Goal: Task Accomplishment & Management: Complete application form

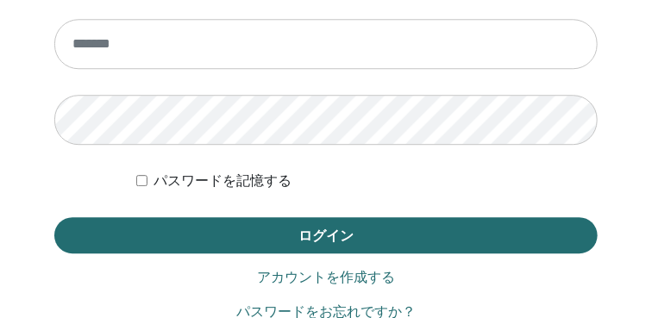
scroll to position [1172, 0]
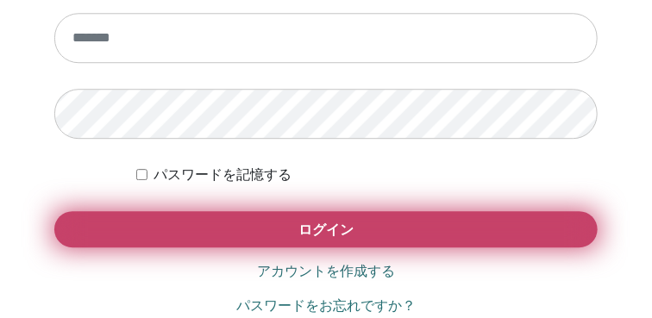
type input "**********"
click at [387, 222] on button "ログイン" at bounding box center [325, 229] width 543 height 36
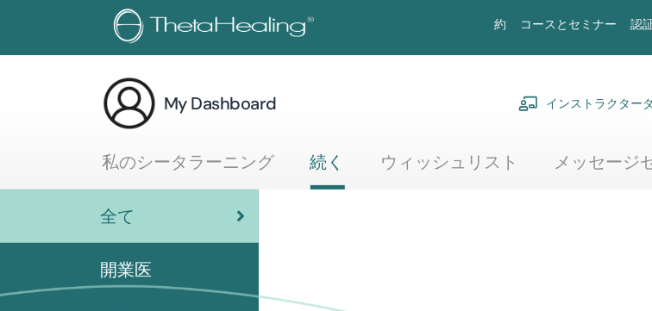
scroll to position [0, 165]
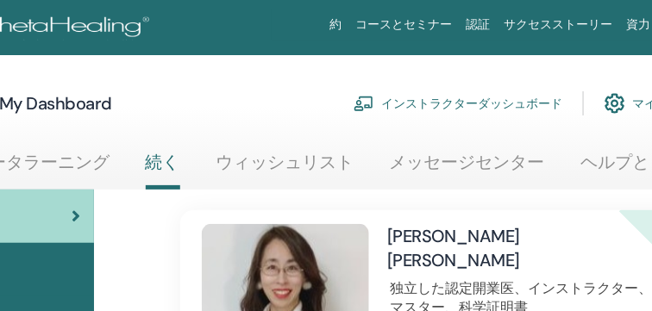
click at [516, 100] on link "インストラクターダッシュボード" at bounding box center [457, 103] width 209 height 38
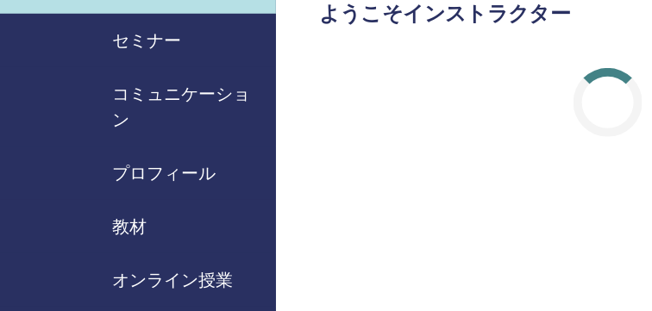
scroll to position [195, 0]
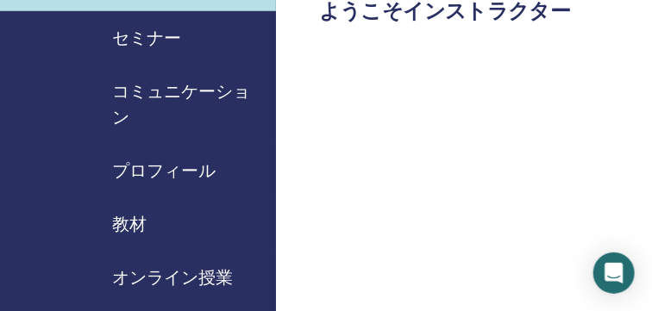
click at [160, 34] on span "セミナー" at bounding box center [146, 38] width 69 height 26
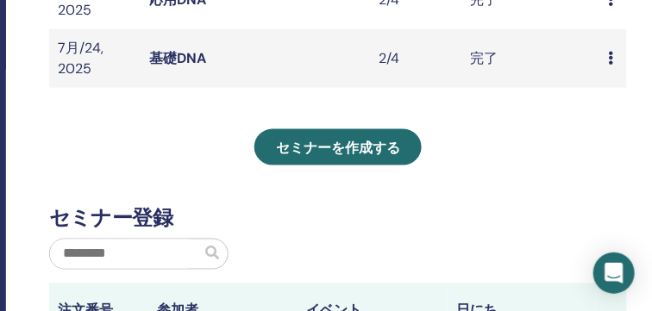
scroll to position [624, 270]
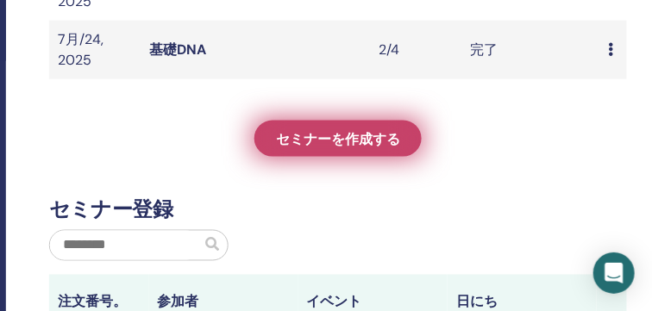
click at [395, 142] on span "セミナーを作成する" at bounding box center [338, 139] width 124 height 18
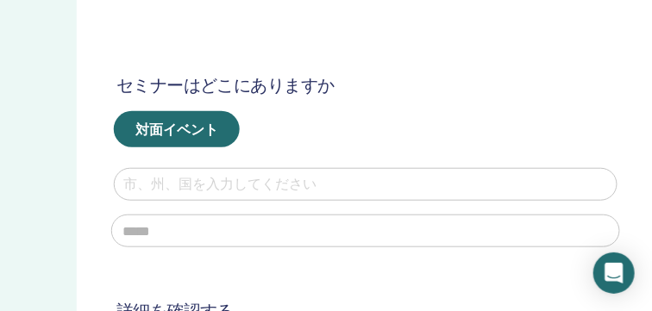
scroll to position [305, 268]
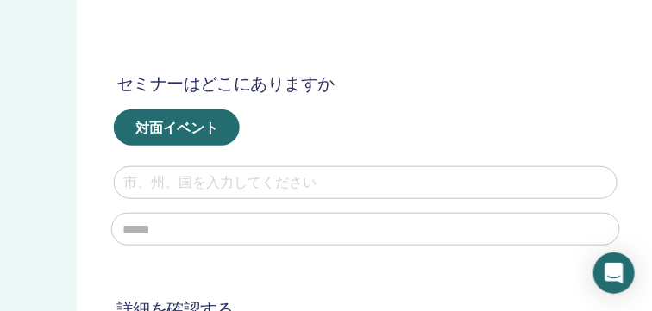
drag, startPoint x: 365, startPoint y: 191, endPoint x: 324, endPoint y: 184, distance: 41.1
type input "**"
click at [250, 232] on input "text" at bounding box center [365, 229] width 509 height 33
click at [347, 185] on div at bounding box center [365, 183] width 485 height 24
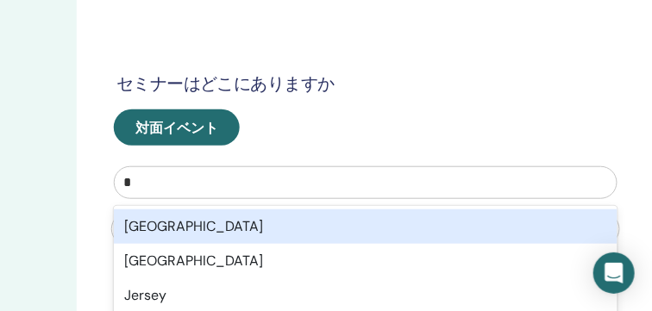
type input "**"
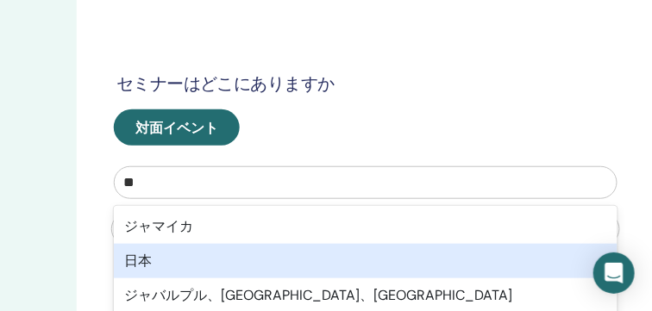
click at [304, 253] on div "日本" at bounding box center [366, 261] width 504 height 34
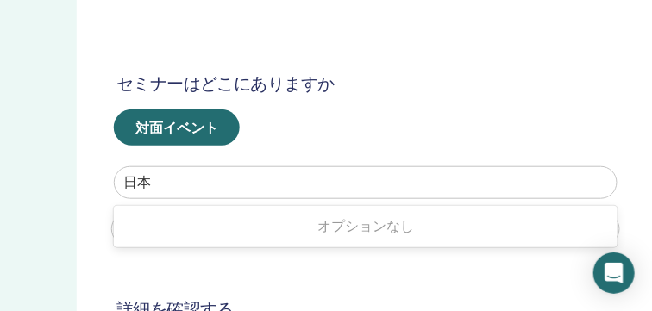
click at [291, 191] on div at bounding box center [365, 183] width 485 height 24
click at [285, 190] on div at bounding box center [365, 183] width 485 height 24
click at [228, 233] on input "text" at bounding box center [365, 229] width 509 height 33
type input "*"
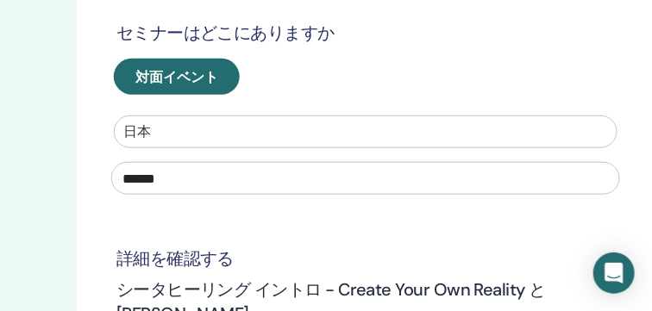
type input "******"
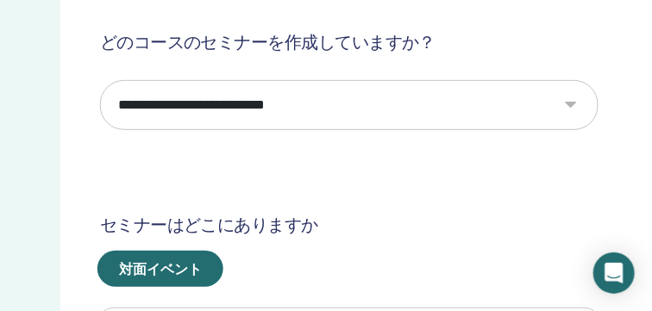
scroll to position [159, 285]
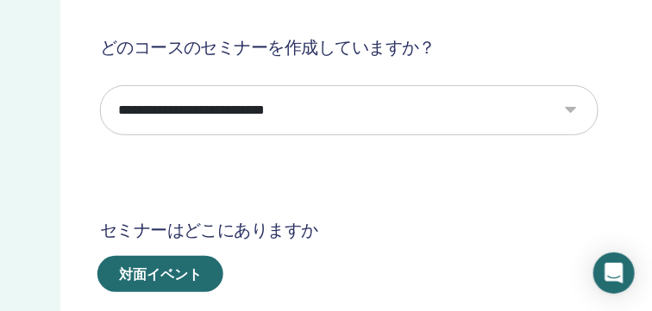
click at [576, 108] on select "**********" at bounding box center [349, 110] width 498 height 50
select select "*"
click at [100, 85] on select "**********" at bounding box center [349, 110] width 498 height 50
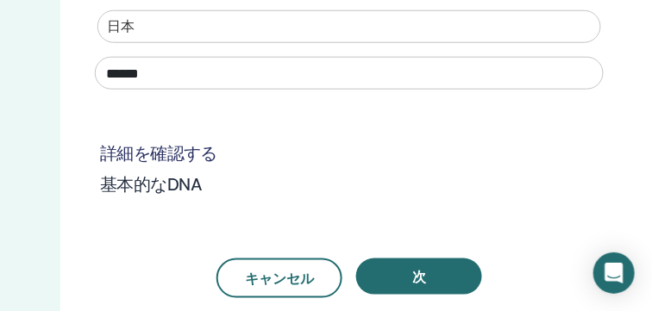
scroll to position [496, 285]
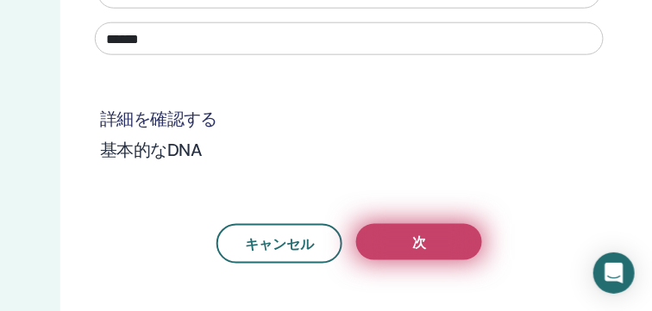
click at [418, 246] on span "次" at bounding box center [419, 243] width 14 height 18
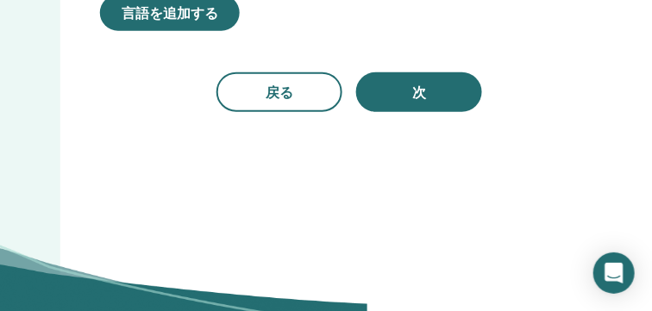
scroll to position [443, 285]
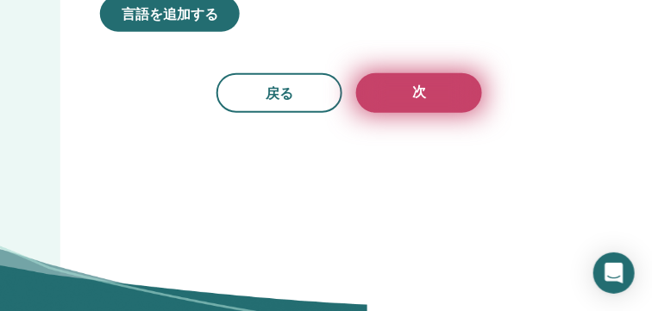
click at [426, 112] on button "次" at bounding box center [419, 93] width 126 height 40
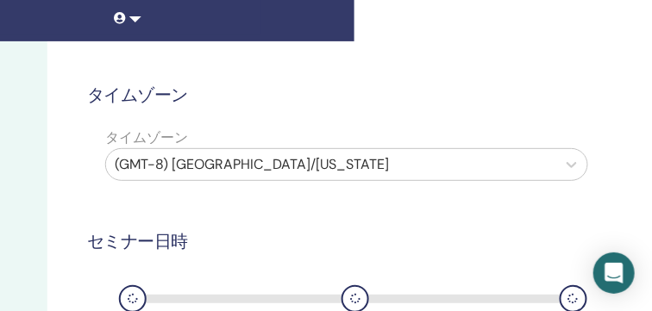
scroll to position [110, 297]
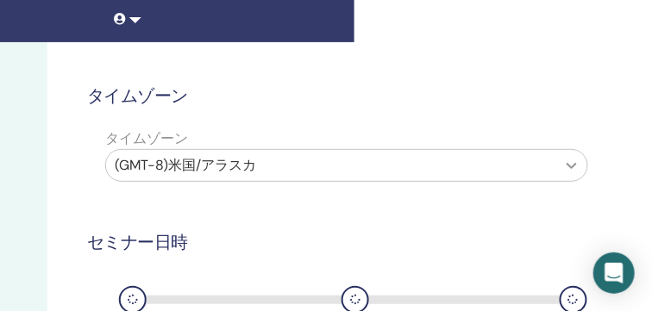
click at [574, 160] on icon at bounding box center [571, 165] width 17 height 17
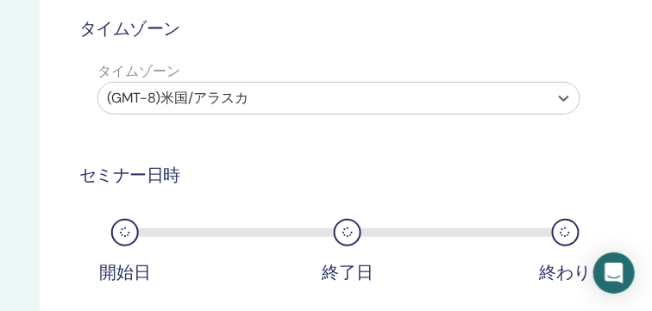
scroll to position [178, 306]
click at [560, 94] on icon at bounding box center [562, 98] width 17 height 17
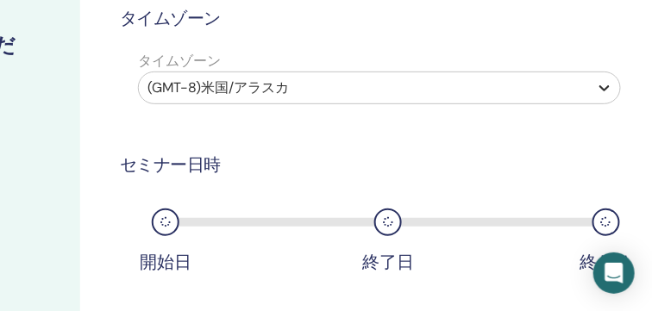
click at [560, 94] on div "(GMT-8)米国/アラスカ" at bounding box center [379, 88] width 483 height 33
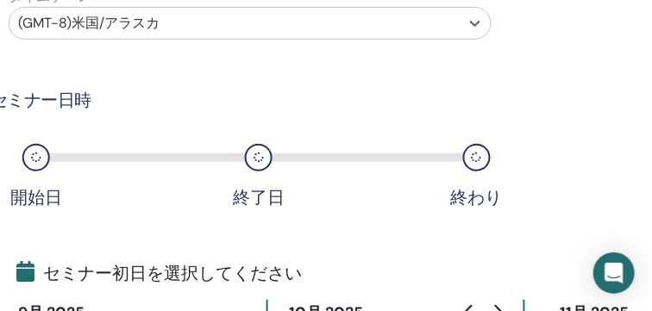
scroll to position [253, 394]
click at [476, 22] on icon at bounding box center [475, 24] width 10 height 6
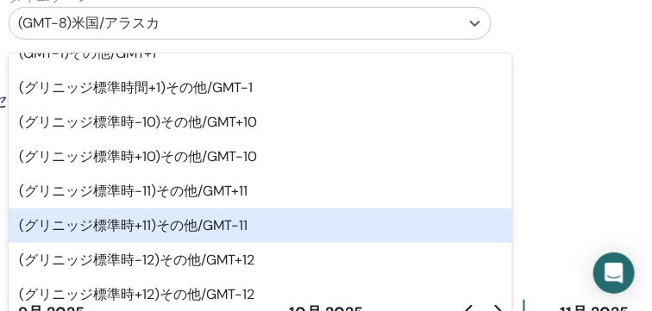
scroll to position [809, 0]
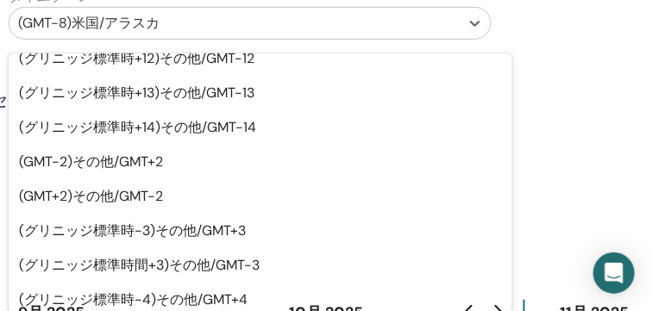
click at [467, 149] on div "(GMT-2)その他/GMT+2" at bounding box center [261, 162] width 504 height 34
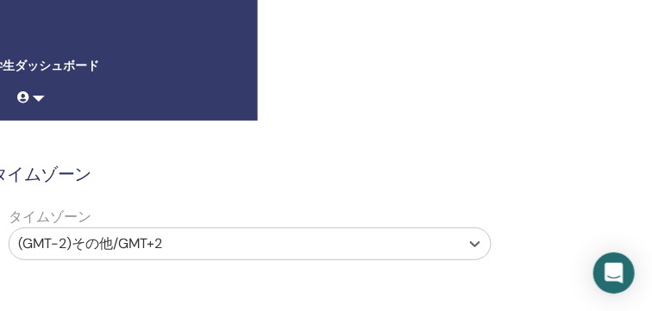
scroll to position [45, 394]
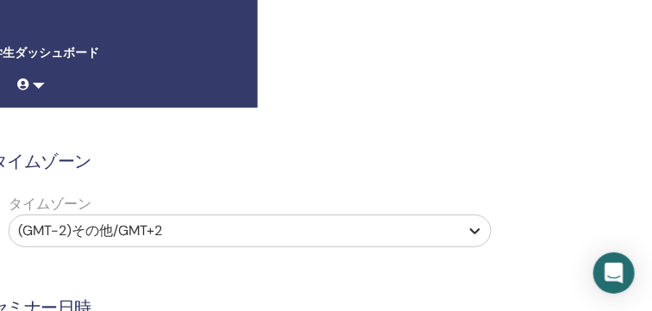
click at [479, 234] on icon at bounding box center [474, 230] width 17 height 17
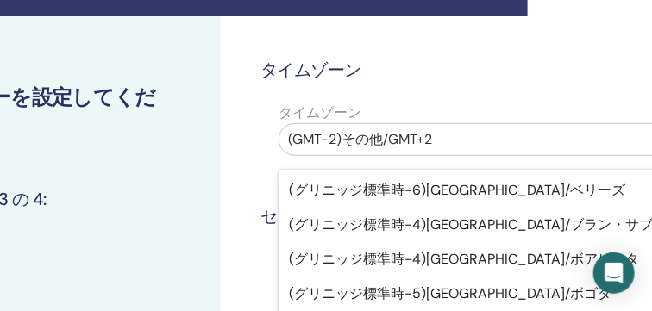
scroll to position [52, 124]
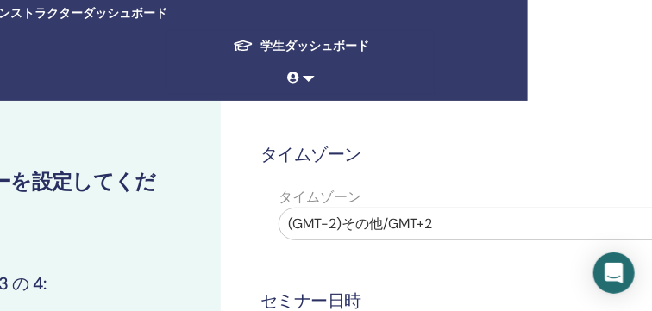
click at [507, 223] on div at bounding box center [504, 224] width 433 height 24
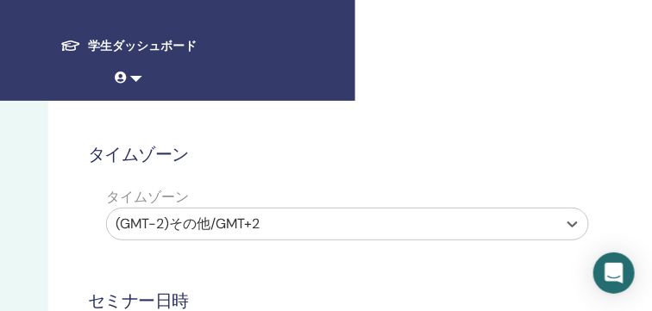
scroll to position [52, 298]
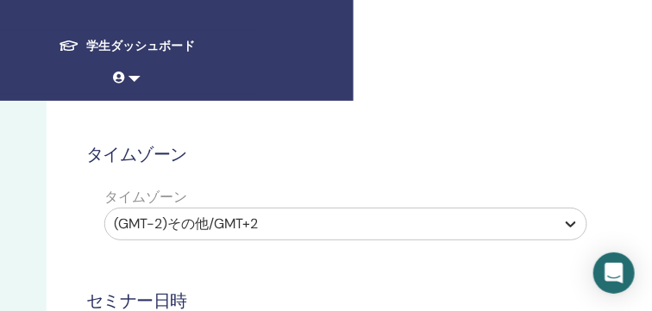
click at [572, 223] on icon at bounding box center [571, 225] width 10 height 6
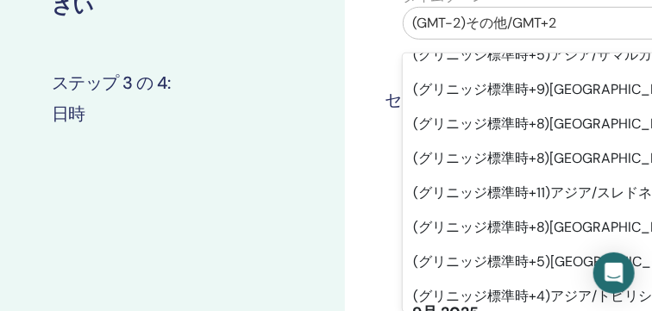
scroll to position [12515, 0]
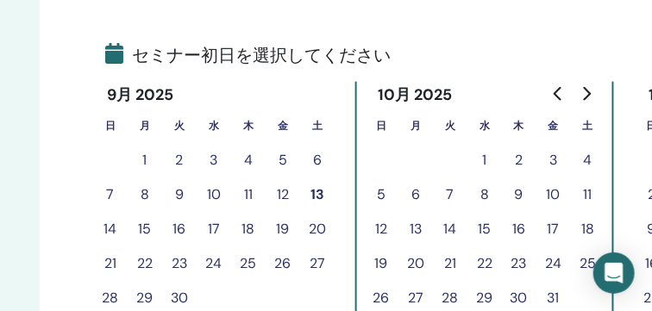
scroll to position [470, 305]
click at [179, 225] on button "16" at bounding box center [179, 230] width 34 height 34
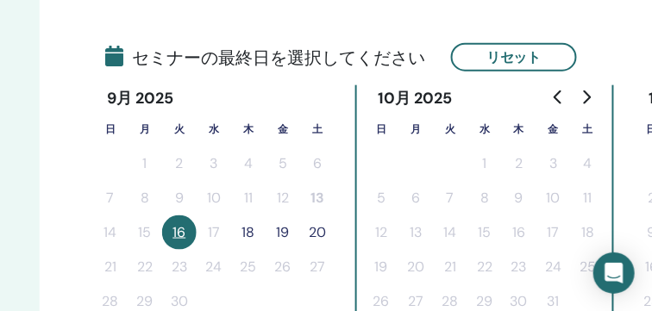
click at [250, 235] on button "18" at bounding box center [248, 233] width 34 height 34
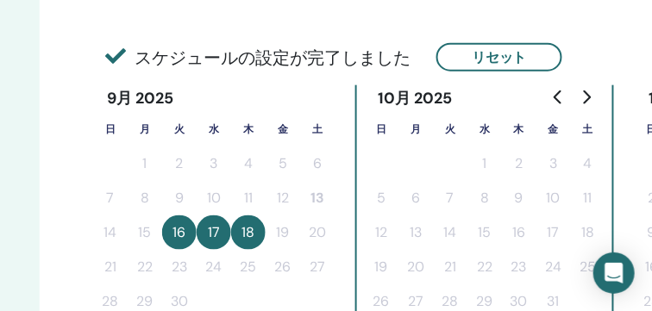
click at [213, 236] on button "17" at bounding box center [214, 233] width 34 height 34
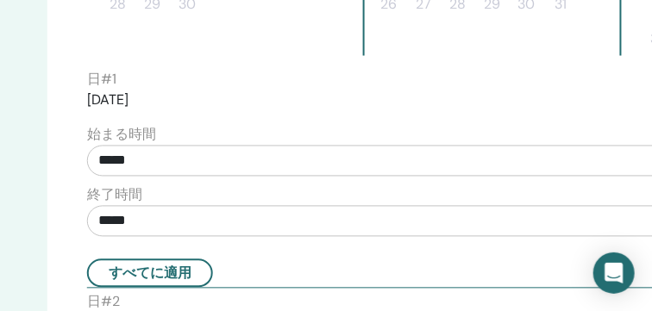
scroll to position [767, 297]
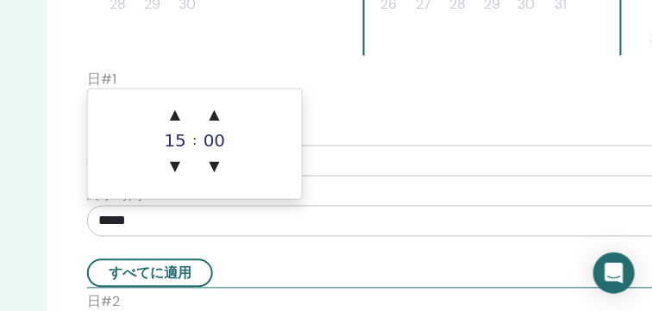
click at [388, 209] on input "*****" at bounding box center [425, 221] width 676 height 31
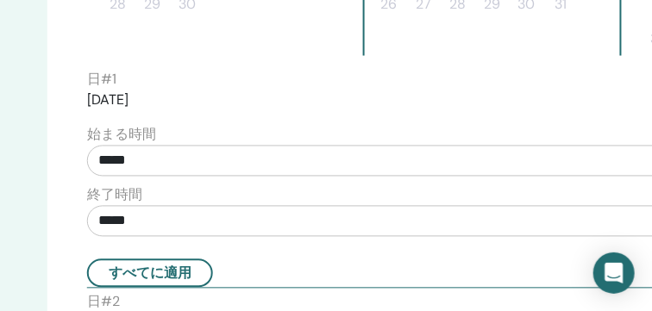
click at [379, 224] on input "*****" at bounding box center [425, 221] width 676 height 31
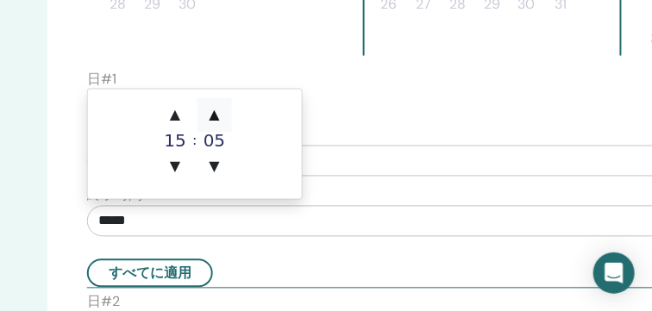
click at [213, 115] on span "▲" at bounding box center [214, 115] width 34 height 34
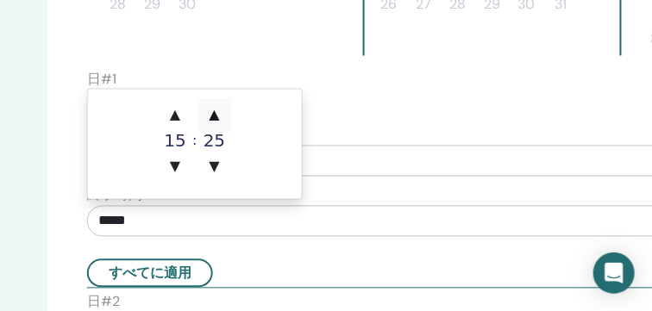
click at [213, 115] on span "▲" at bounding box center [214, 115] width 34 height 34
click at [174, 118] on span "▲" at bounding box center [175, 115] width 34 height 34
click at [219, 166] on span "▼" at bounding box center [214, 167] width 34 height 34
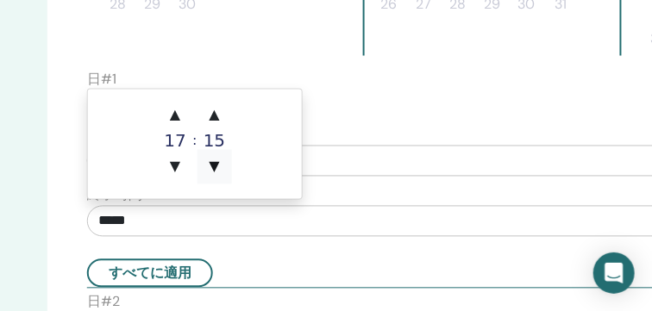
click at [219, 166] on span "▼" at bounding box center [214, 167] width 34 height 34
type input "*****"
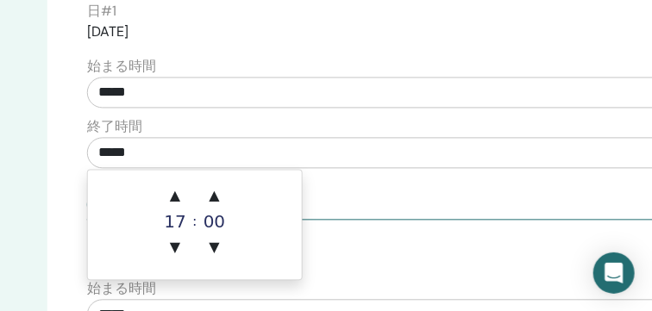
scroll to position [840, 297]
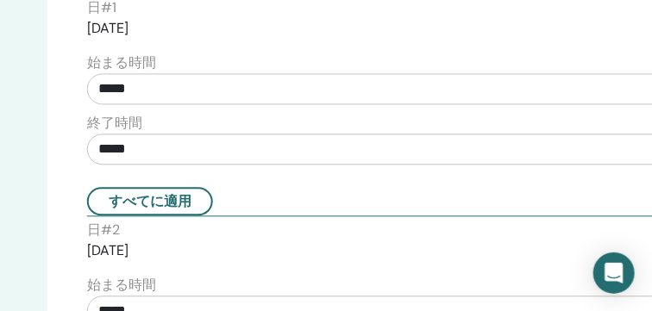
click at [429, 203] on div "すべてに適用" at bounding box center [432, 201] width 716 height 28
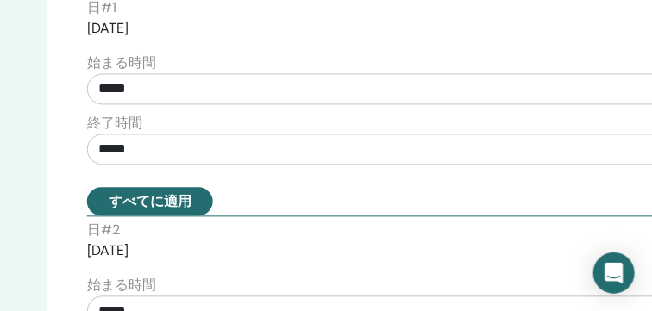
click at [188, 204] on button "すべてに適用" at bounding box center [150, 201] width 126 height 28
type input "*****"
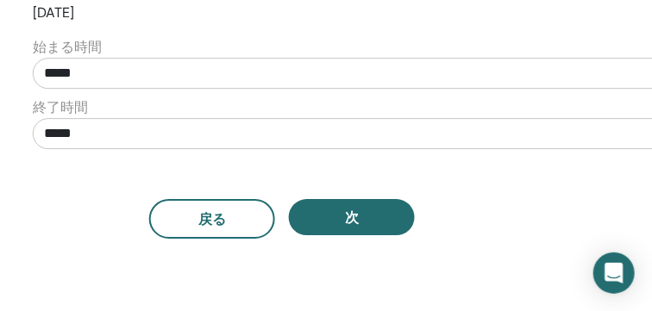
scroll to position [1260, 352]
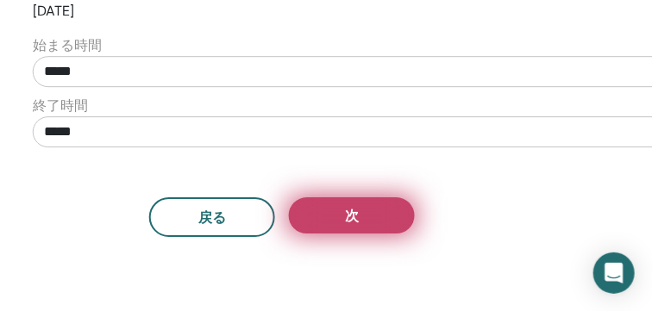
click at [355, 214] on span "次" at bounding box center [352, 216] width 14 height 18
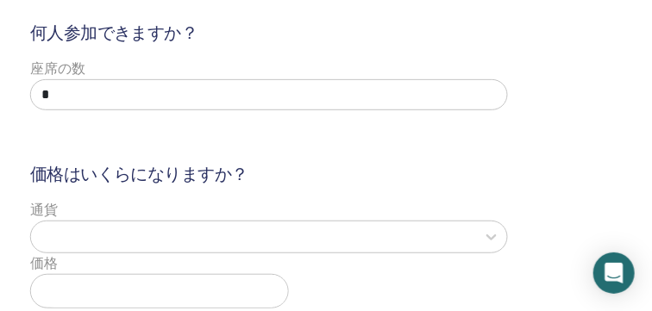
scroll to position [175, 352]
click at [172, 102] on input "*" at bounding box center [269, 93] width 478 height 31
type input "*"
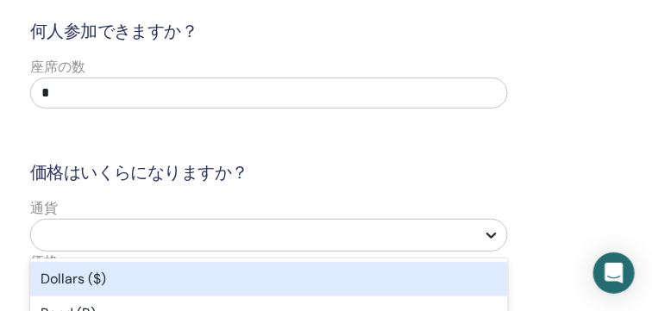
click at [493, 235] on div at bounding box center [491, 235] width 31 height 31
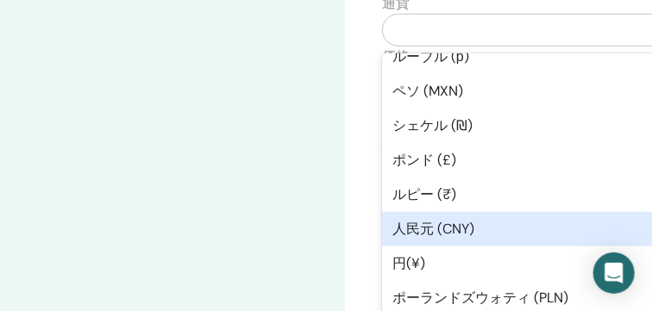
scroll to position [85, 0]
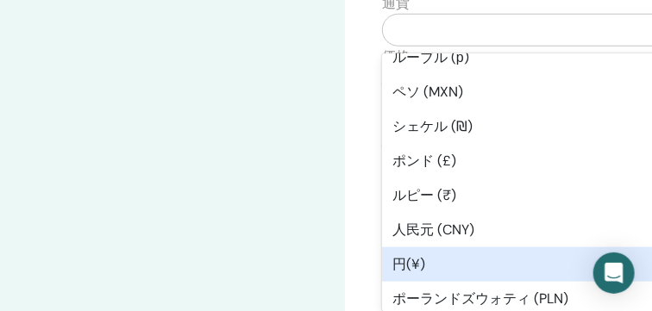
click at [499, 257] on div "円(¥)" at bounding box center [621, 264] width 478 height 34
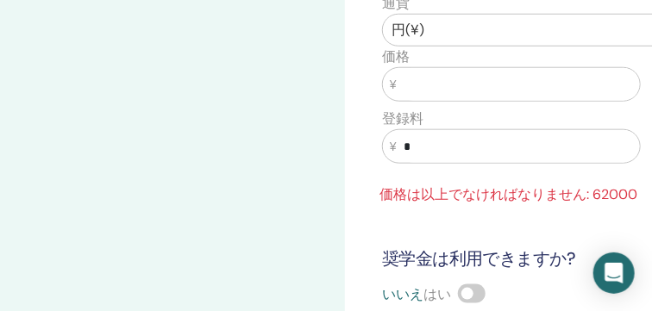
click at [439, 77] on input "text" at bounding box center [518, 84] width 243 height 33
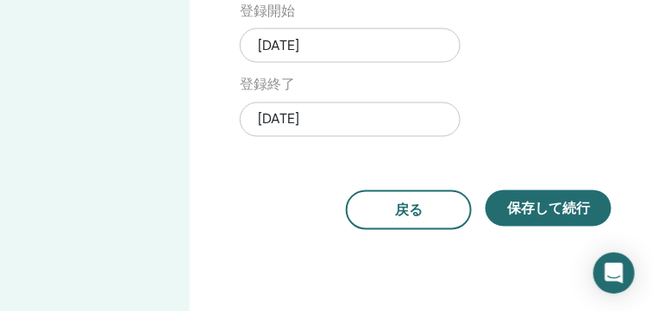
scroll to position [744, 155]
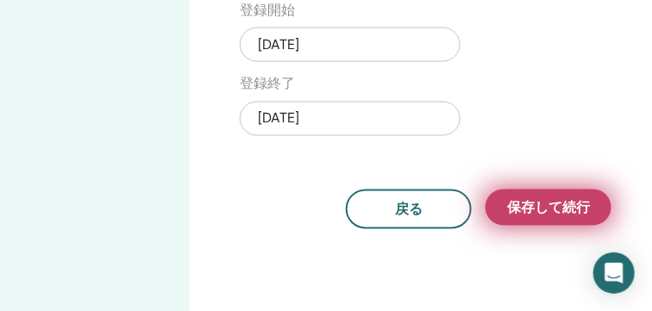
type input "*****"
click at [554, 203] on span "保存して続行" at bounding box center [548, 208] width 83 height 18
click at [516, 203] on span "保存して続行" at bounding box center [548, 208] width 83 height 18
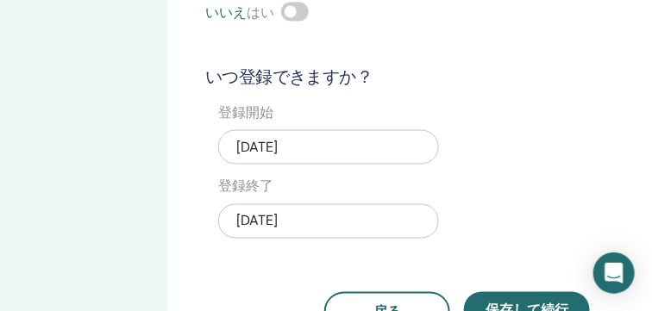
scroll to position [641, 178]
click at [393, 147] on div "[DATE]" at bounding box center [327, 147] width 221 height 34
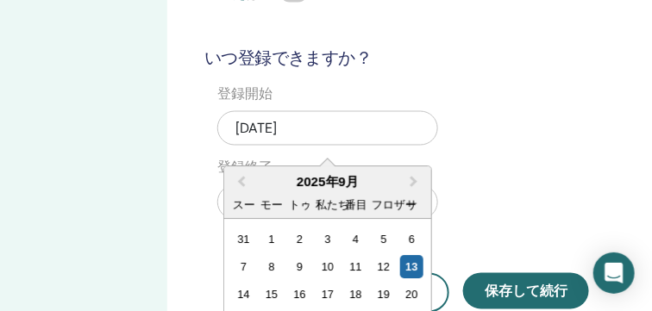
scroll to position [660, 178]
click at [414, 265] on div "13" at bounding box center [411, 267] width 23 height 23
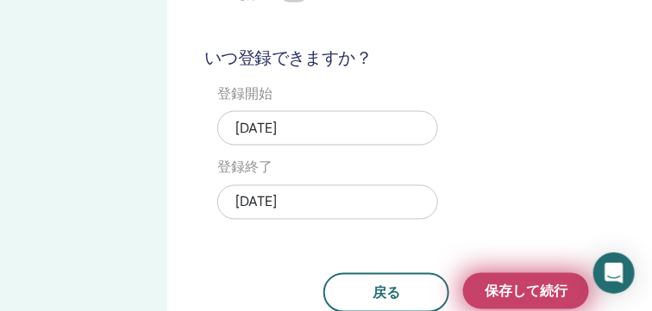
click at [505, 290] on span "保存して続行" at bounding box center [526, 292] width 83 height 18
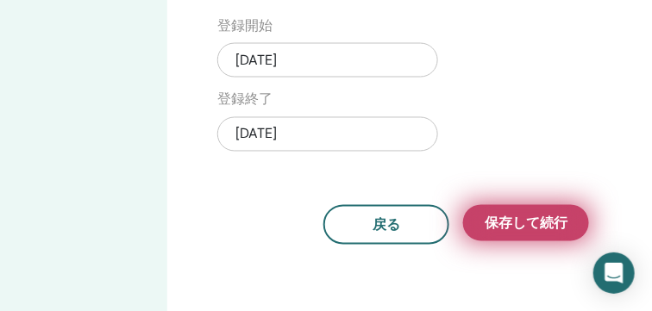
scroll to position [730, 178]
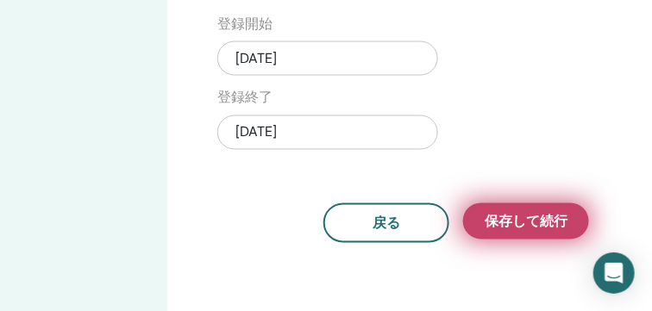
click at [528, 225] on span "保存して続行" at bounding box center [526, 222] width 83 height 18
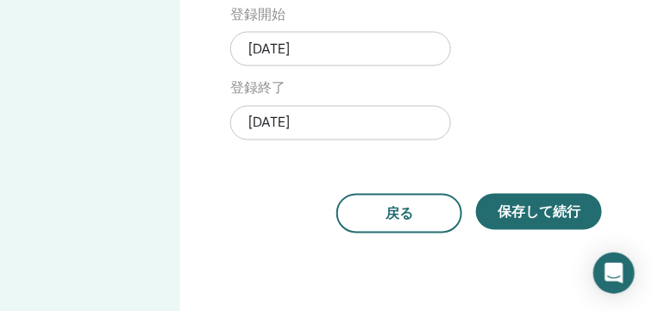
scroll to position [741, 165]
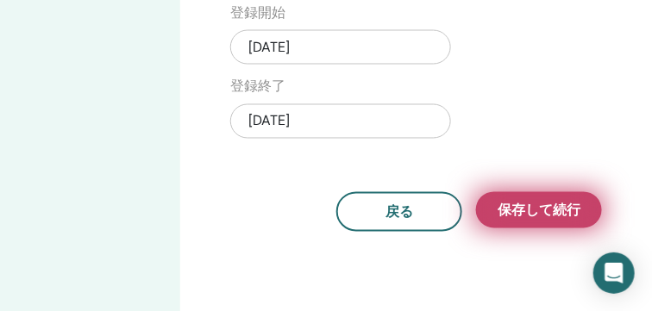
click at [533, 202] on span "保存して続行" at bounding box center [538, 211] width 83 height 18
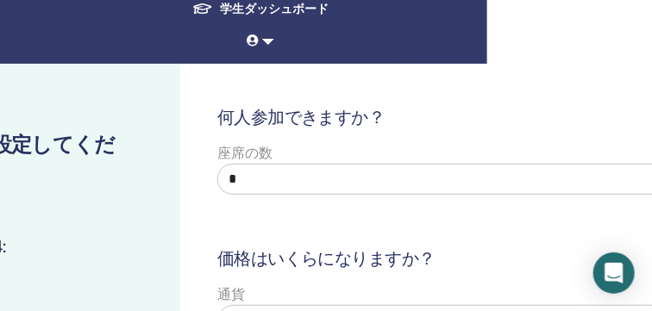
scroll to position [79, 165]
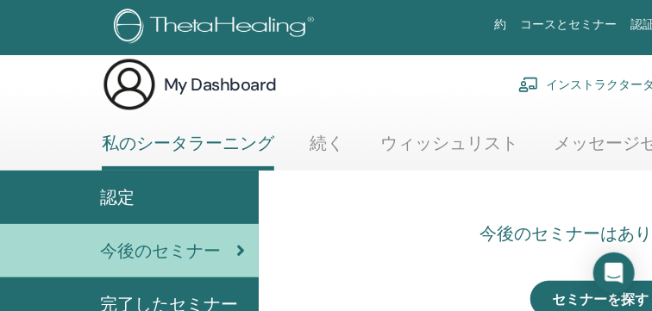
scroll to position [20, 0]
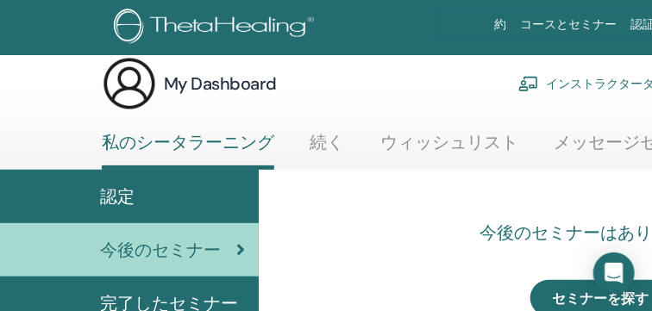
click at [601, 78] on link "インストラクターダッシュボード" at bounding box center [622, 84] width 209 height 38
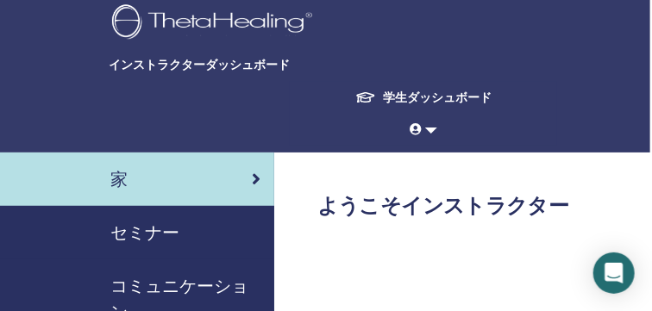
scroll to position [0, 2]
click at [240, 226] on div "セミナー" at bounding box center [136, 233] width 248 height 26
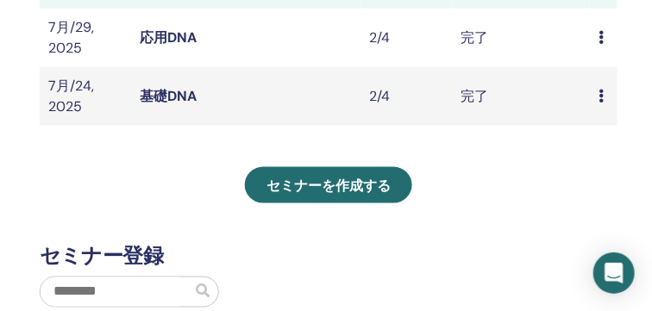
scroll to position [575, 279]
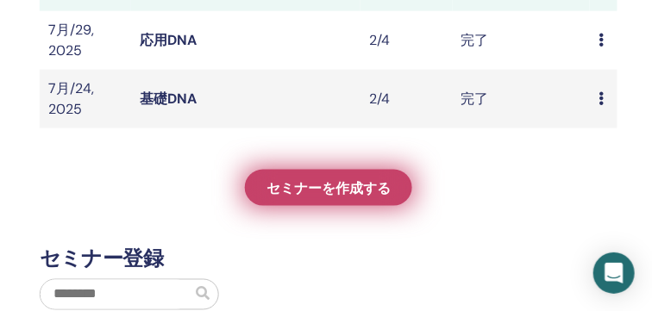
click at [335, 185] on span "セミナーを作成する" at bounding box center [328, 188] width 124 height 18
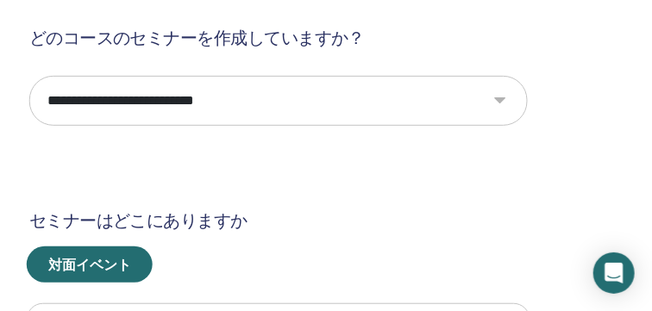
scroll to position [167, 355]
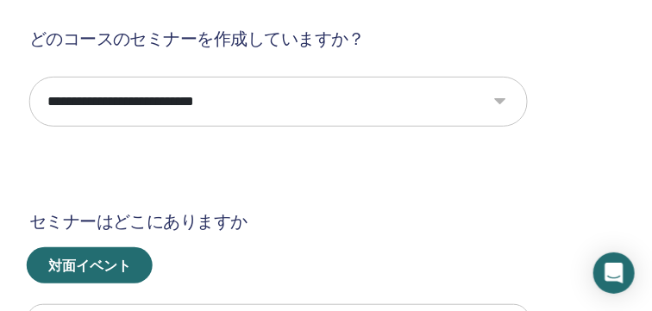
click at [504, 101] on select "**********" at bounding box center [278, 102] width 498 height 50
select select "*"
click at [29, 77] on select "**********" at bounding box center [278, 102] width 498 height 50
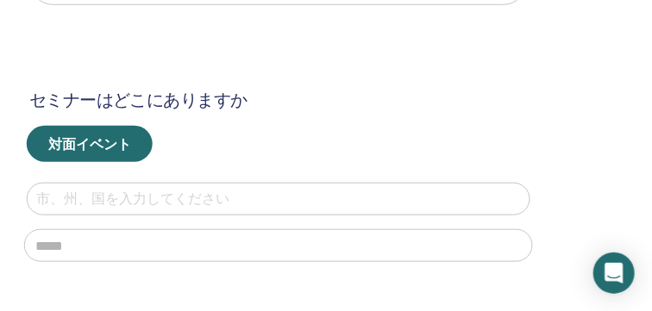
scroll to position [288, 355]
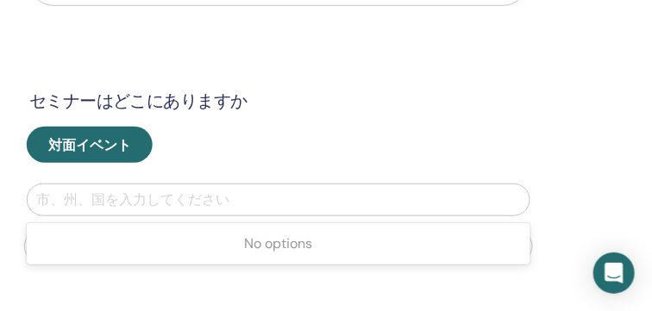
click at [339, 204] on div at bounding box center [278, 200] width 485 height 24
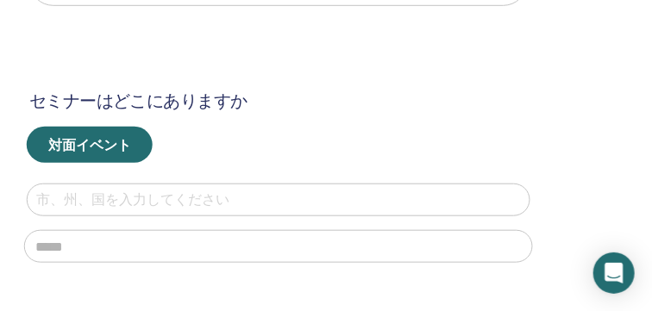
click at [339, 204] on div at bounding box center [278, 200] width 485 height 24
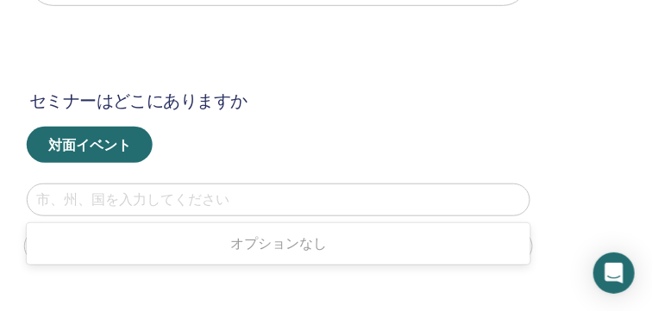
click at [339, 204] on div at bounding box center [278, 200] width 485 height 24
type input "**"
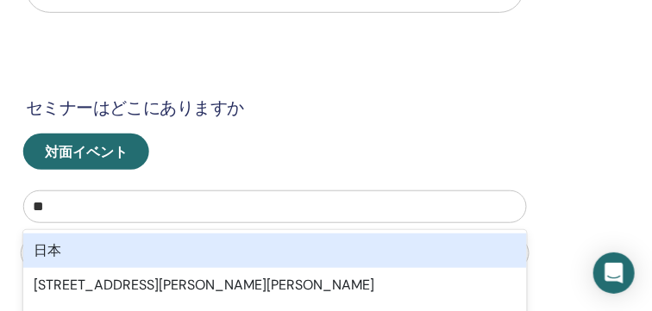
scroll to position [281, 359]
click at [347, 252] on div "日本" at bounding box center [275, 251] width 504 height 34
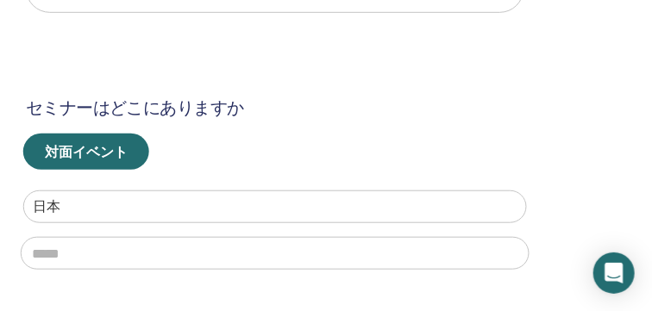
click at [335, 253] on input "text" at bounding box center [275, 253] width 509 height 33
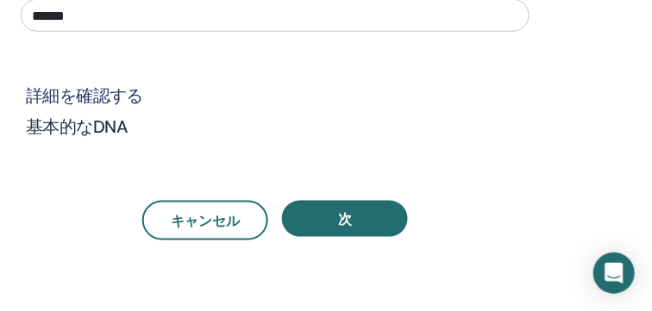
scroll to position [521, 359]
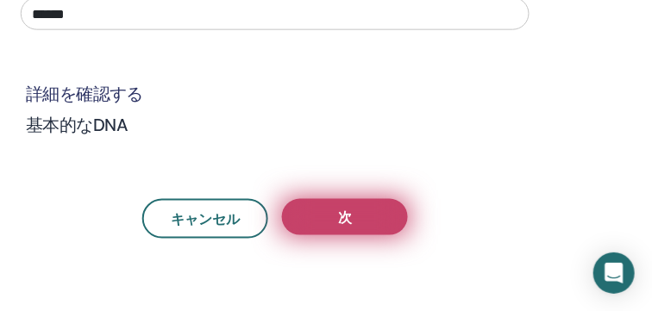
type input "******"
click at [340, 213] on span "次" at bounding box center [345, 218] width 14 height 18
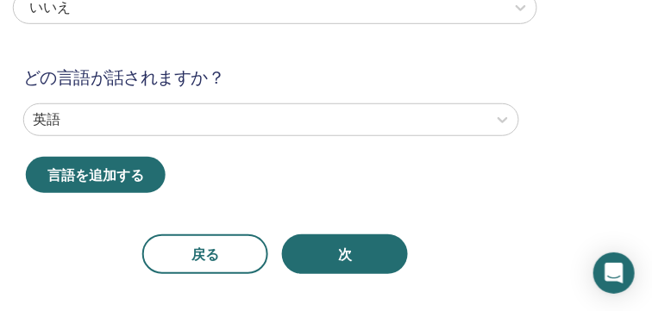
scroll to position [282, 359]
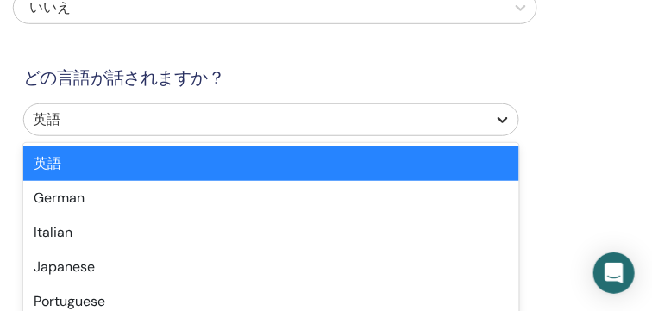
click at [503, 118] on div "英語" at bounding box center [271, 119] width 496 height 33
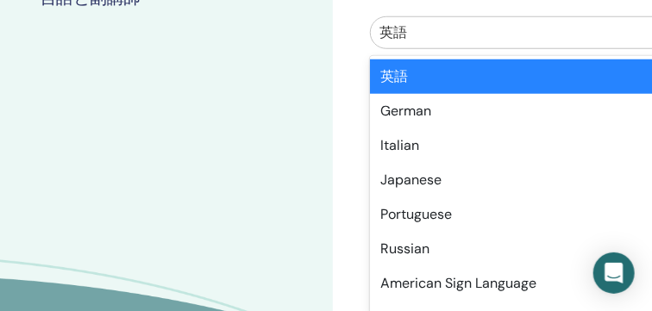
scroll to position [372, 0]
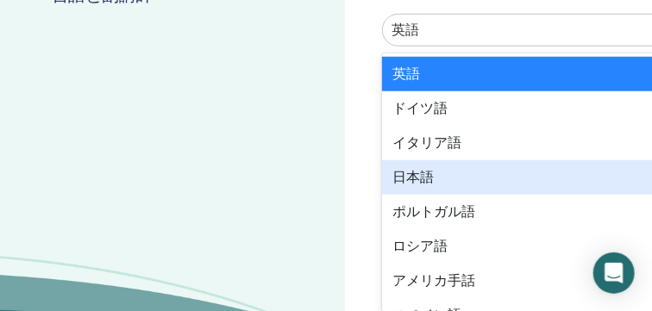
click at [447, 177] on div "日本語" at bounding box center [630, 177] width 496 height 34
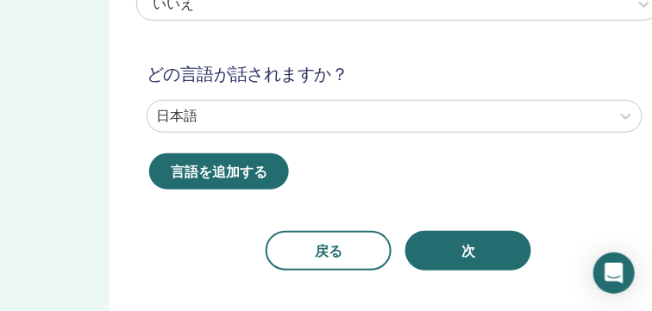
scroll to position [285, 235]
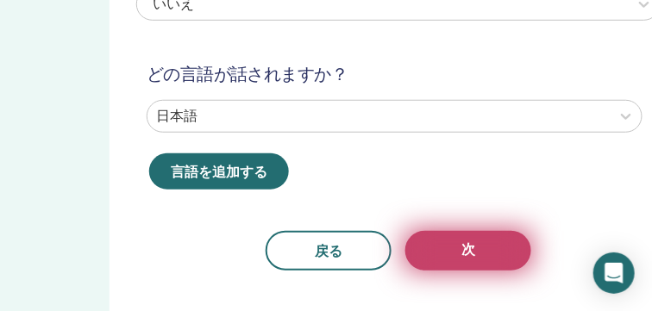
click at [448, 239] on button "次" at bounding box center [468, 251] width 126 height 40
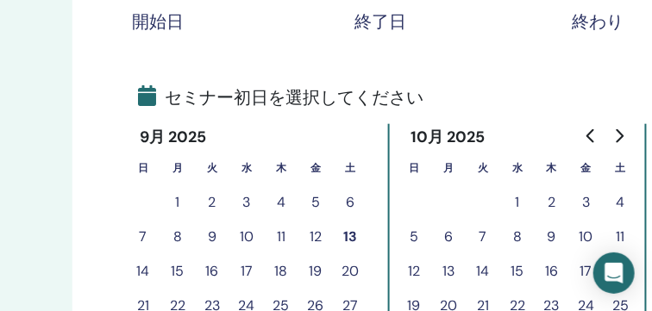
scroll to position [435, 272]
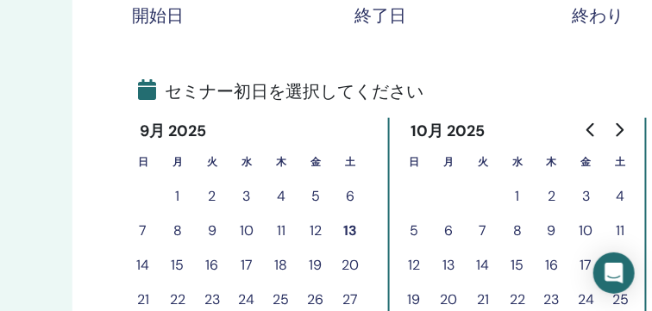
click at [213, 263] on button "16" at bounding box center [212, 265] width 34 height 34
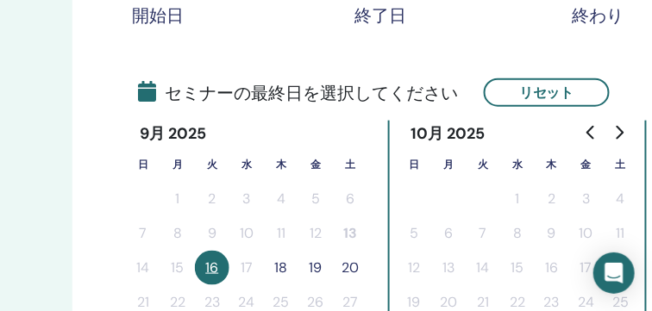
click at [282, 265] on button "18" at bounding box center [281, 268] width 34 height 34
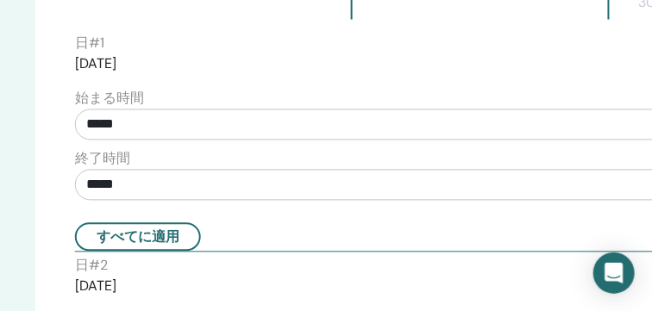
scroll to position [801, 310]
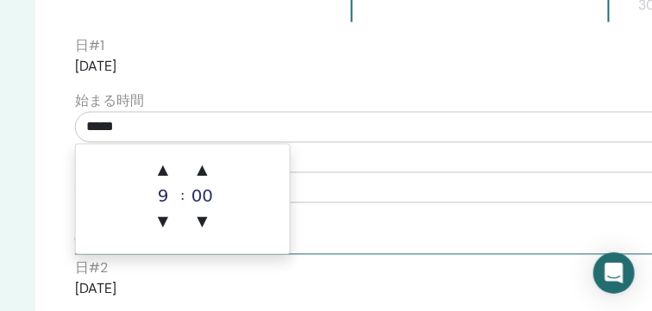
click at [297, 135] on input "*****" at bounding box center [413, 127] width 676 height 31
click at [170, 173] on span "▲" at bounding box center [163, 170] width 34 height 34
type input "*****"
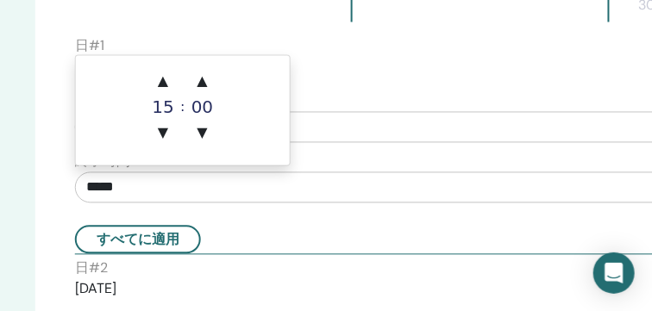
click at [362, 189] on input "*****" at bounding box center [413, 187] width 676 height 31
click at [164, 80] on span "▲" at bounding box center [163, 82] width 34 height 34
type input "*****"
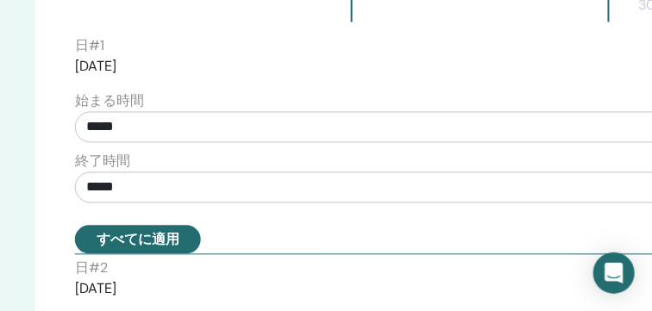
click at [173, 246] on button "すべてに適用" at bounding box center [138, 240] width 126 height 28
type input "*****"
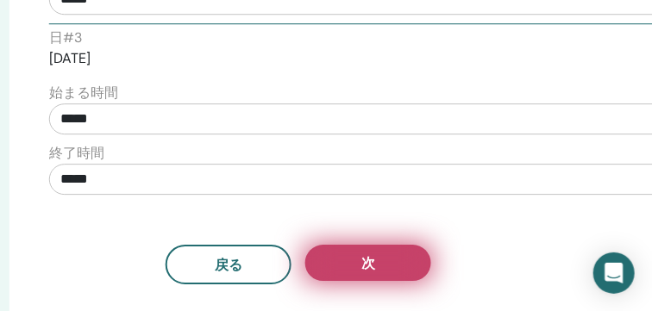
click at [369, 254] on span "次" at bounding box center [368, 263] width 14 height 18
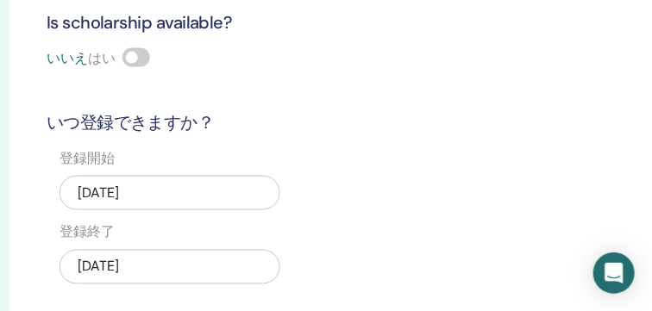
scroll to position [1212, 335]
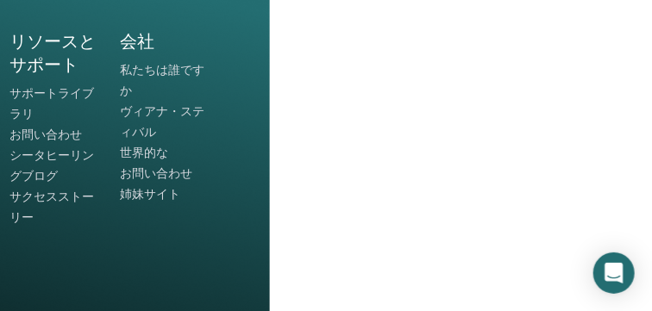
scroll to position [1292, 382]
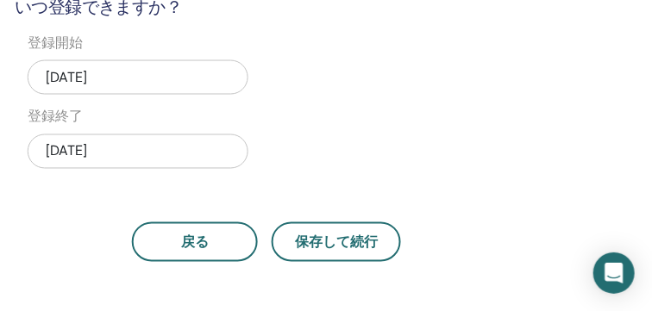
scroll to position [711, 367]
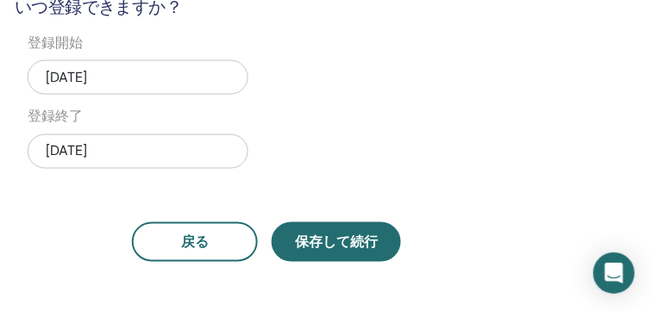
click at [318, 241] on span "保存して続行" at bounding box center [336, 243] width 83 height 18
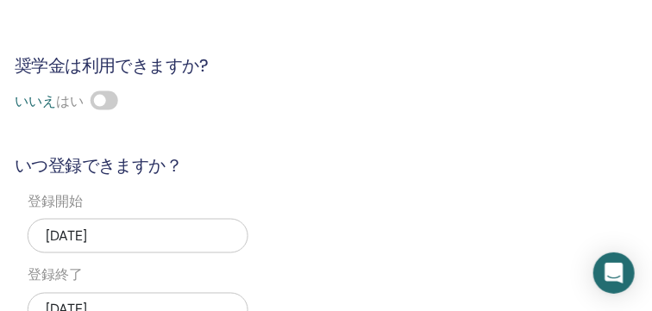
scroll to position [539, 367]
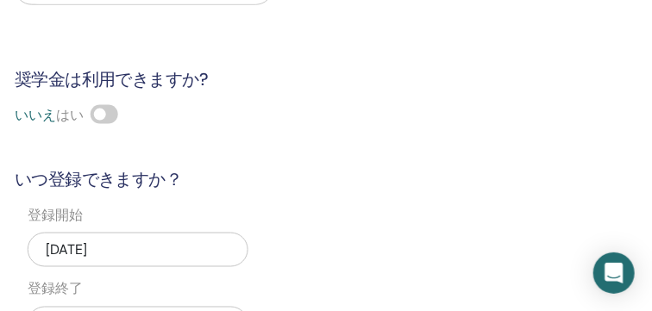
click at [99, 110] on span at bounding box center [105, 114] width 28 height 19
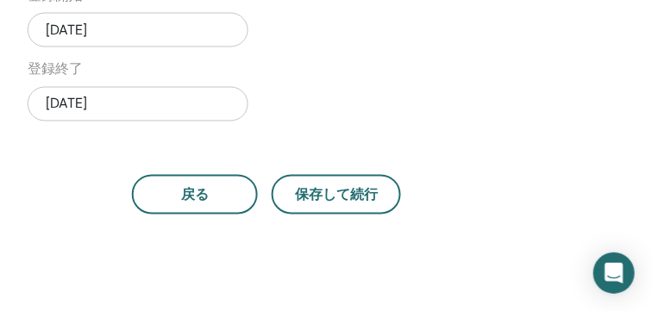
scroll to position [756, 367]
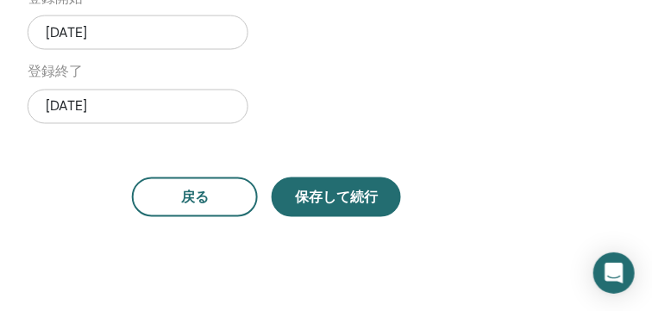
click at [355, 204] on button "保存して続行" at bounding box center [336, 198] width 129 height 40
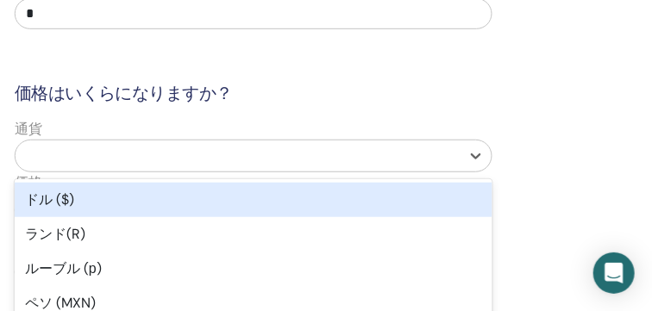
click at [254, 153] on div at bounding box center [238, 156] width 428 height 24
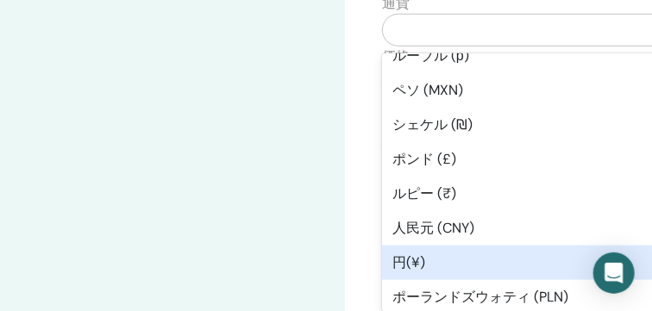
scroll to position [88, 0]
click at [479, 249] on div "円(¥)" at bounding box center [621, 262] width 478 height 34
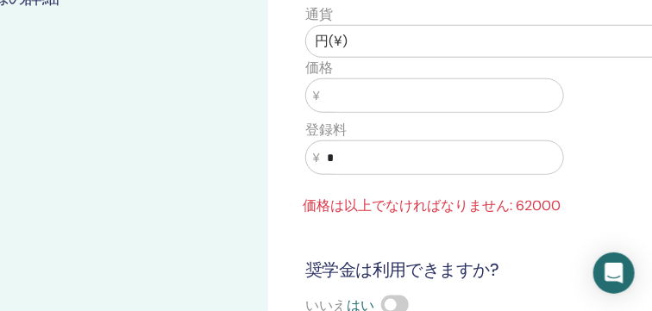
scroll to position [370, 78]
click at [438, 87] on input "text" at bounding box center [440, 94] width 243 height 33
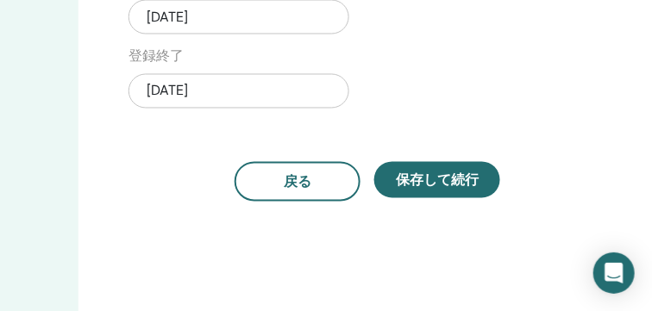
scroll to position [773, 266]
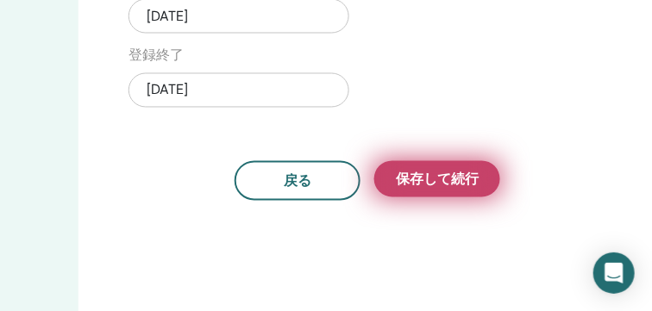
type input "*****"
click at [462, 187] on button "保存して続行" at bounding box center [437, 179] width 126 height 36
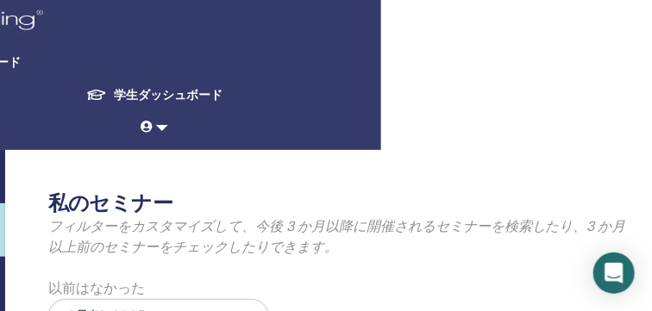
scroll to position [0, 271]
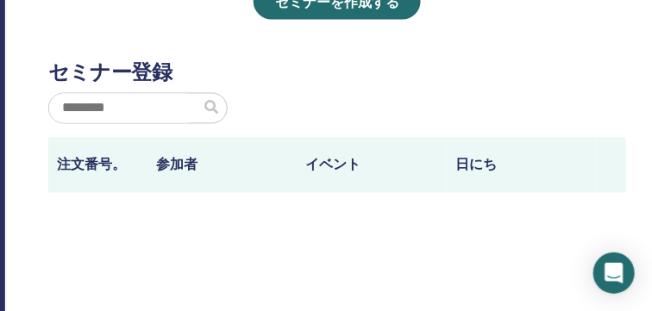
click at [414, 97] on div at bounding box center [337, 115] width 604 height 45
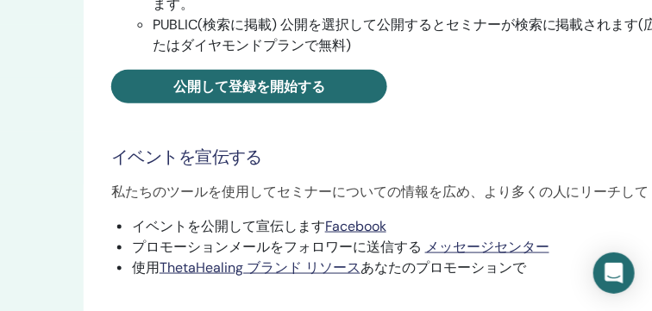
scroll to position [479, 261]
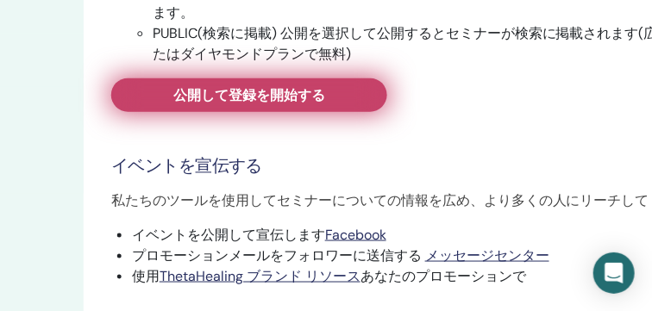
click at [333, 102] on link "公開して登録を開始する" at bounding box center [249, 95] width 276 height 34
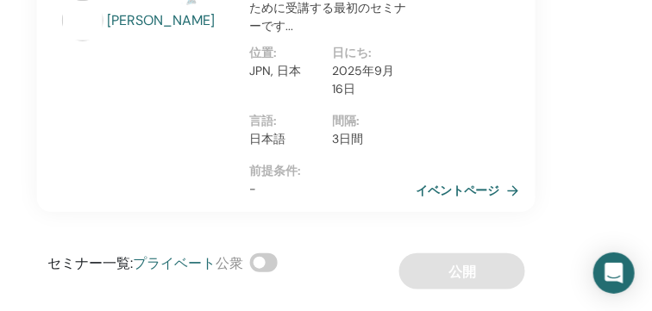
scroll to position [322, 347]
click at [456, 184] on link "イベントページ" at bounding box center [473, 191] width 110 height 26
click at [459, 189] on link "イベントページ" at bounding box center [473, 191] width 110 height 26
click at [516, 188] on link "イベントページ" at bounding box center [473, 191] width 110 height 26
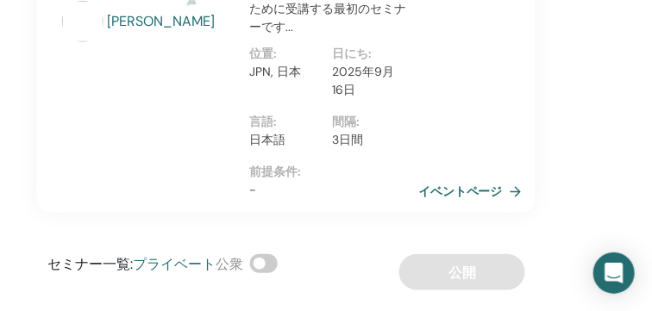
click at [516, 188] on link "イベントページ" at bounding box center [473, 191] width 110 height 26
click at [474, 189] on link "イベントページ" at bounding box center [473, 191] width 110 height 26
click at [262, 259] on span at bounding box center [264, 263] width 28 height 19
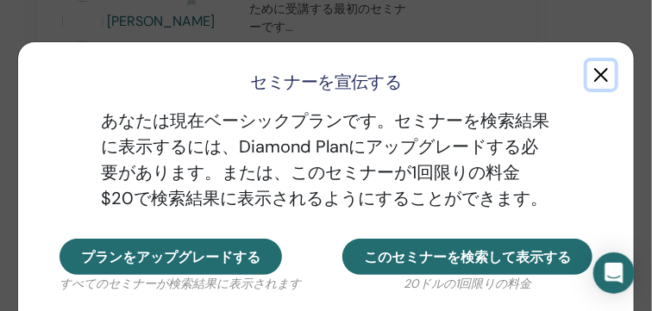
click at [593, 72] on button "button" at bounding box center [601, 75] width 28 height 28
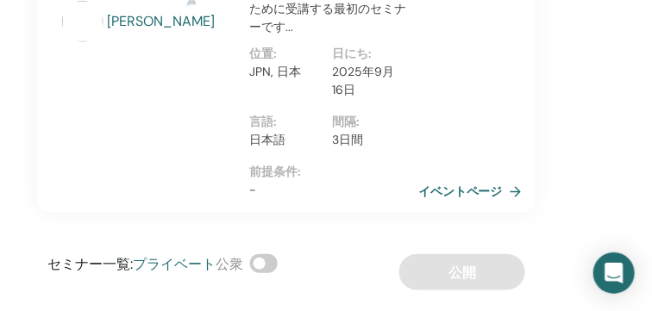
click at [478, 192] on link "イベントページ" at bounding box center [473, 191] width 110 height 26
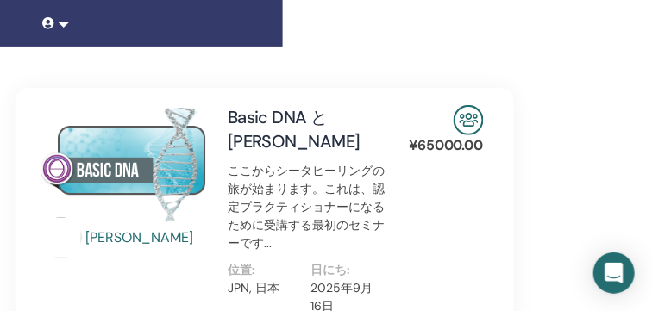
scroll to position [106, 382]
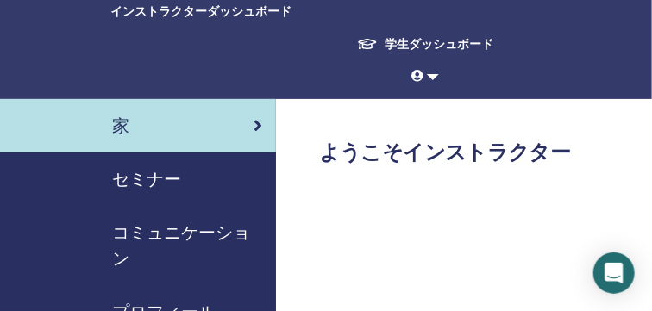
scroll to position [47, 0]
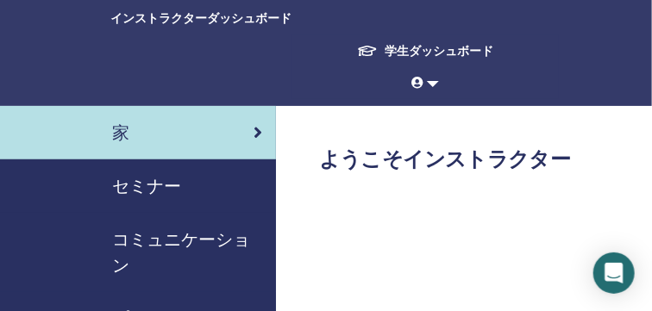
click at [166, 191] on span "セミナー" at bounding box center [146, 186] width 69 height 26
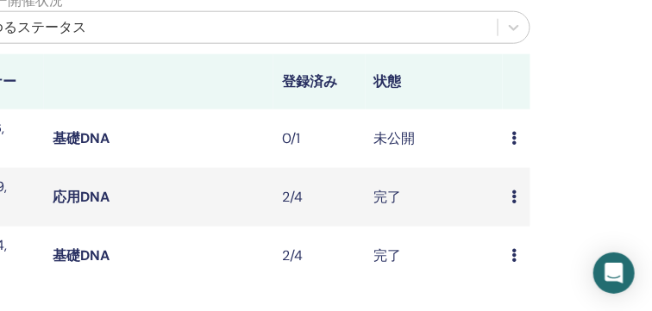
scroll to position [477, 368]
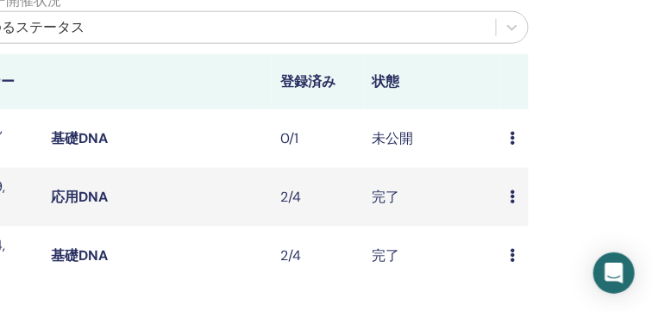
click at [510, 141] on icon at bounding box center [512, 138] width 5 height 14
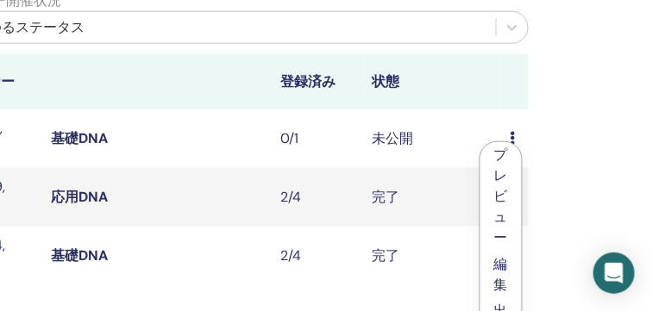
click at [504, 280] on link "編集" at bounding box center [501, 274] width 14 height 39
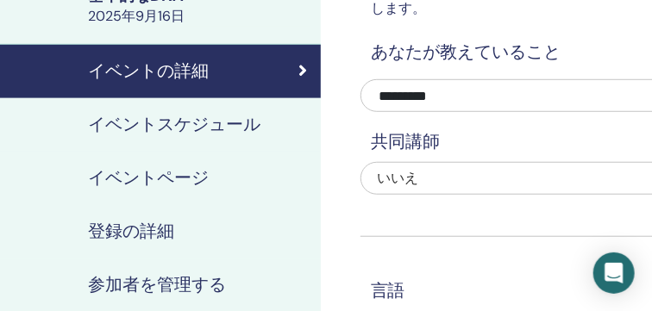
scroll to position [254, 24]
click at [231, 123] on h4 "イベントスケジュール" at bounding box center [174, 125] width 172 height 26
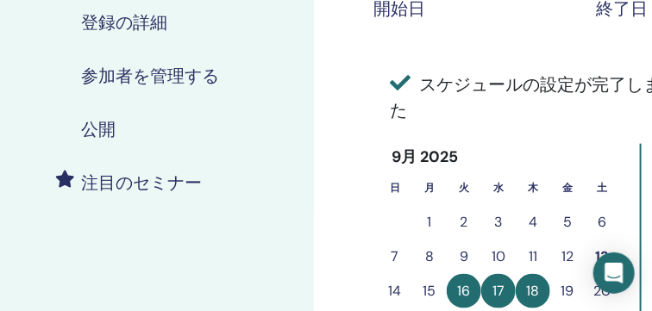
scroll to position [345, 31]
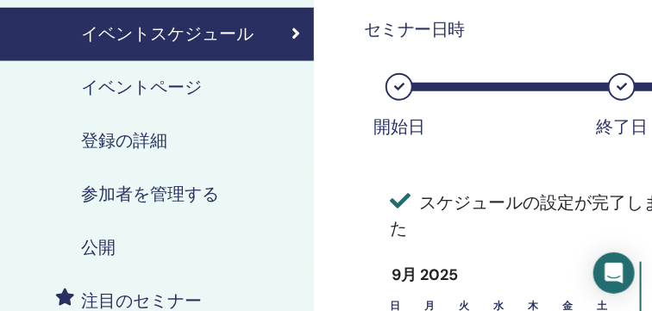
click at [166, 89] on h4 "イベントページ" at bounding box center [141, 88] width 121 height 26
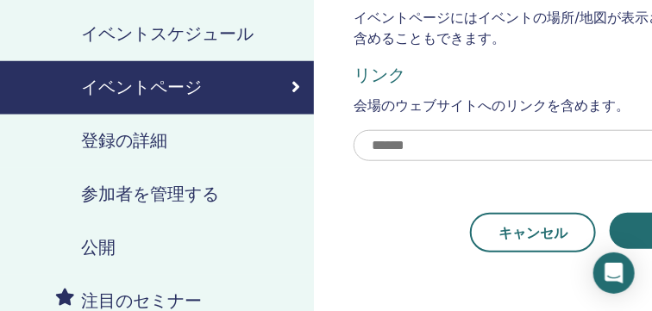
click at [140, 144] on h4 "登録の詳細" at bounding box center [124, 141] width 86 height 26
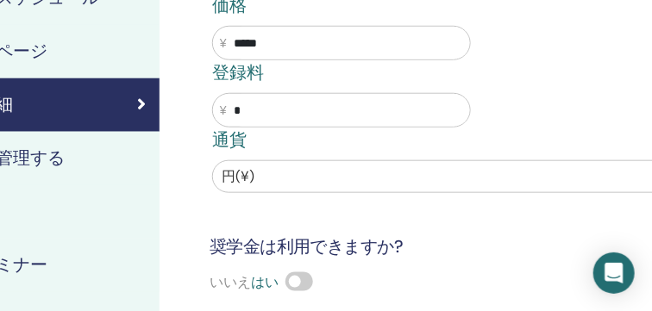
scroll to position [381, 184]
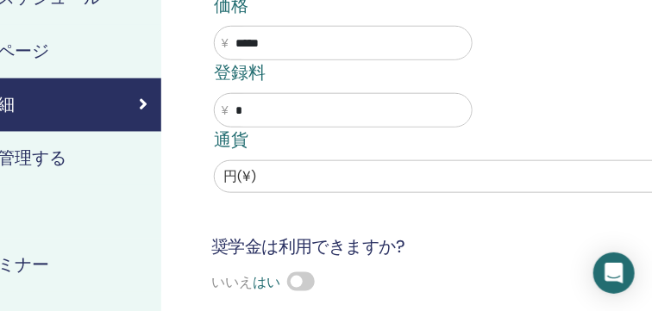
click at [291, 280] on span at bounding box center [301, 281] width 28 height 19
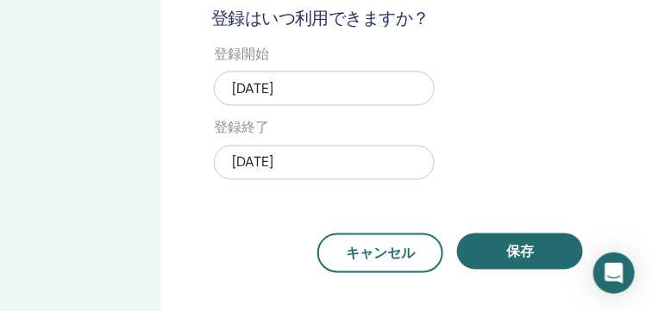
scroll to position [710, 184]
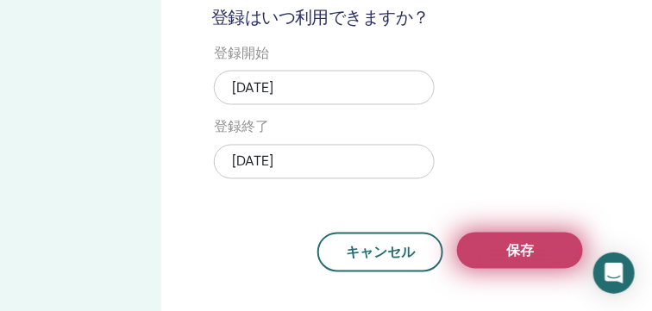
click at [480, 249] on button "保存" at bounding box center [520, 251] width 126 height 36
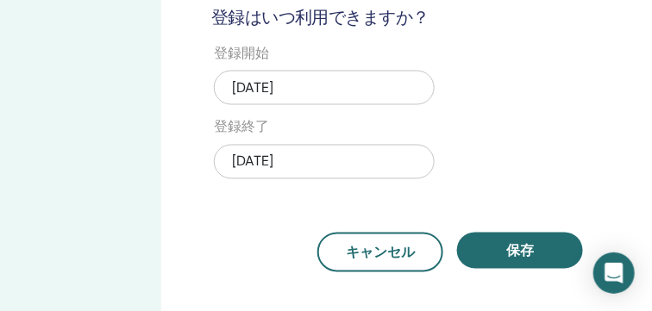
click at [480, 249] on button "保存" at bounding box center [520, 251] width 126 height 36
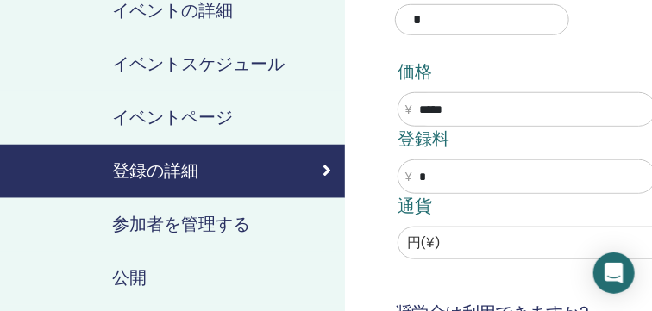
scroll to position [316, 0]
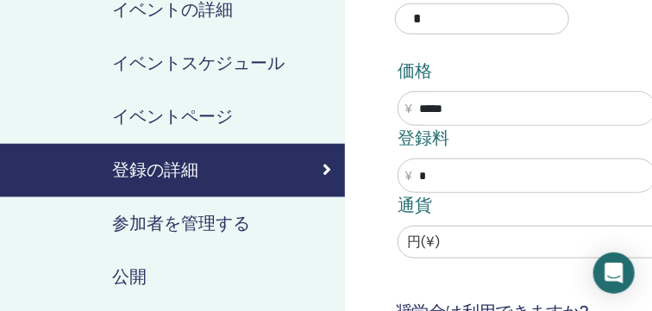
click at [202, 259] on link "公開" at bounding box center [172, 277] width 345 height 53
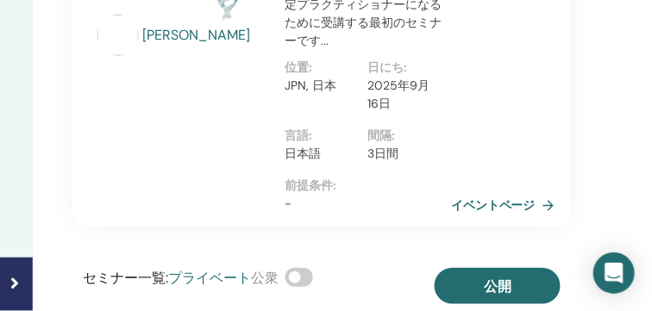
scroll to position [309, 311]
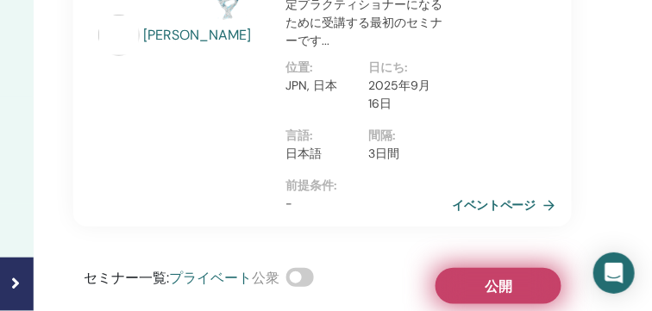
click at [503, 287] on span "公開" at bounding box center [499, 287] width 28 height 18
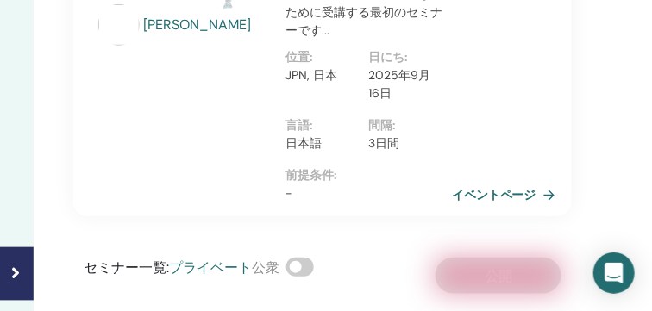
scroll to position [316, 311]
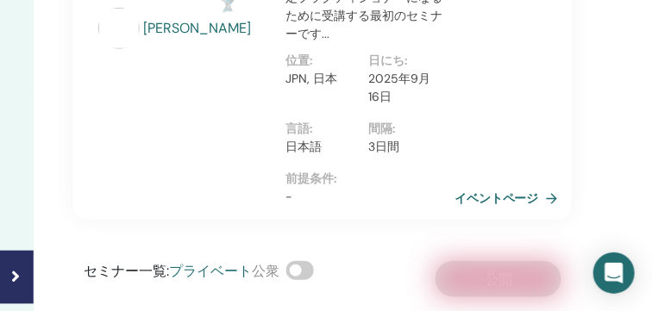
click at [504, 195] on link "イベントページ" at bounding box center [509, 198] width 110 height 26
click at [551, 196] on link "イベントページ" at bounding box center [509, 198] width 110 height 26
click at [552, 197] on link "イベントページ" at bounding box center [509, 198] width 110 height 26
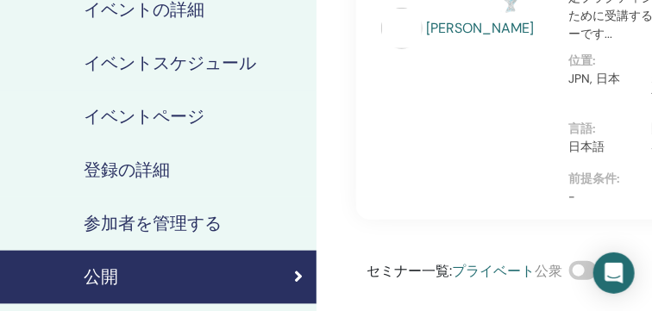
scroll to position [247, 28]
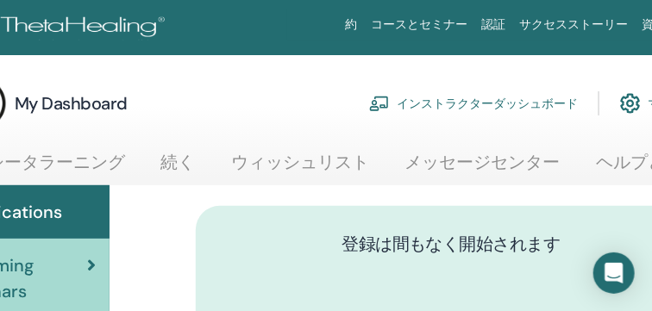
scroll to position [0, 166]
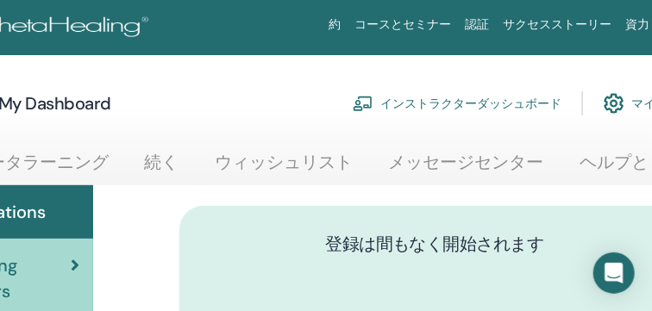
click at [417, 97] on link "インストラクターダッシュボード" at bounding box center [457, 103] width 209 height 38
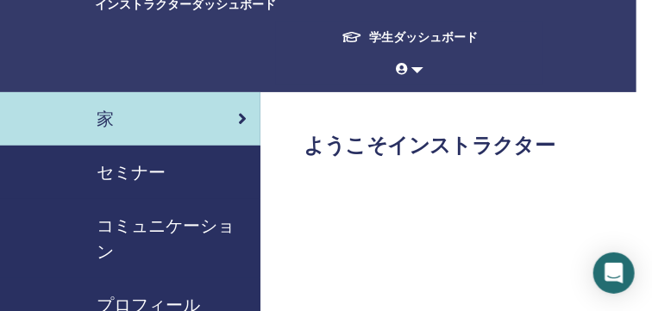
scroll to position [60, 0]
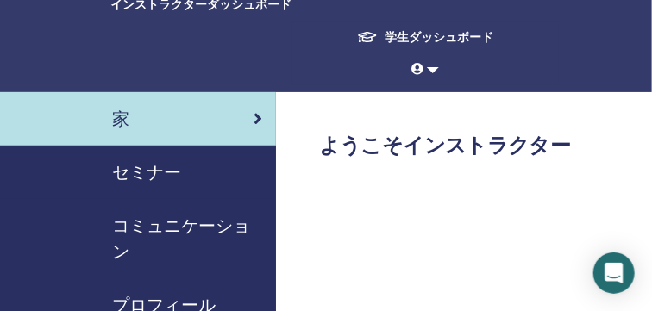
click at [153, 172] on span "セミナー" at bounding box center [146, 173] width 69 height 26
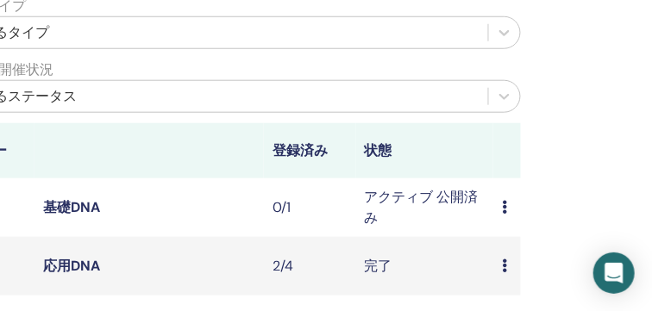
scroll to position [408, 397]
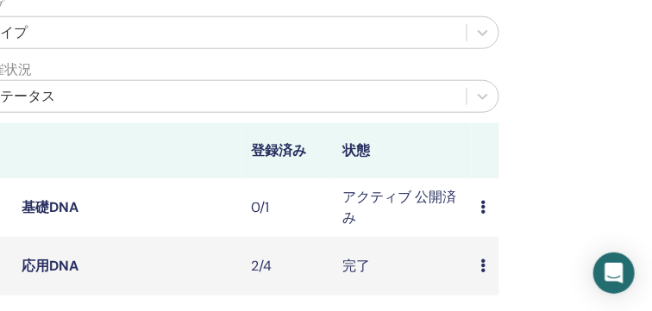
click at [480, 202] on icon at bounding box center [482, 207] width 5 height 14
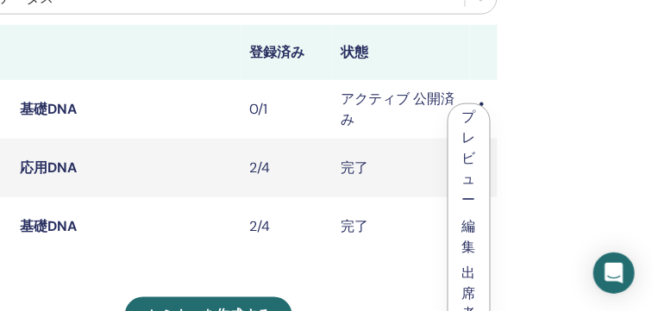
scroll to position [506, 399]
click at [472, 239] on link "編集" at bounding box center [469, 236] width 14 height 39
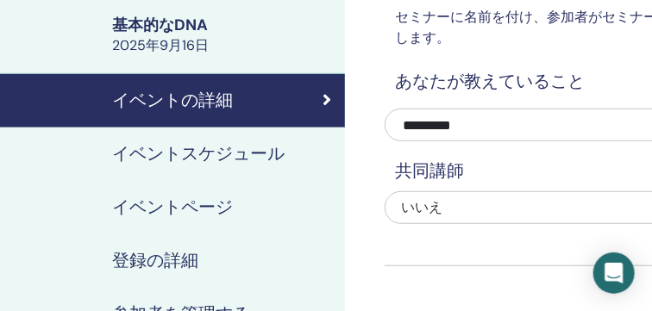
scroll to position [228, 0]
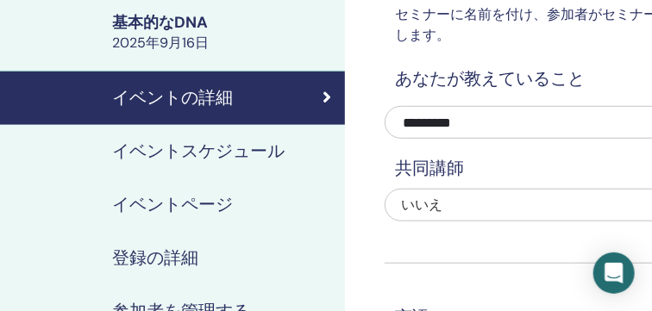
click at [178, 253] on h4 "登録の詳細" at bounding box center [155, 259] width 86 height 26
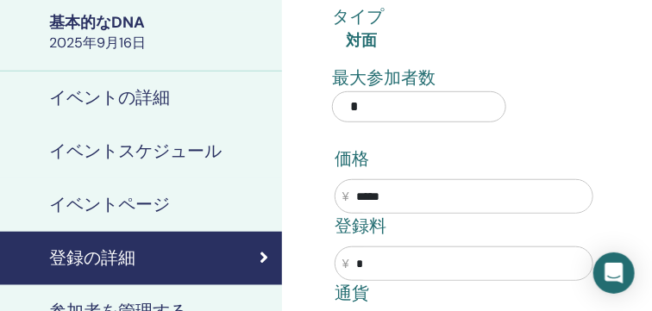
scroll to position [228, 62]
click at [483, 108] on input "*" at bounding box center [420, 106] width 174 height 31
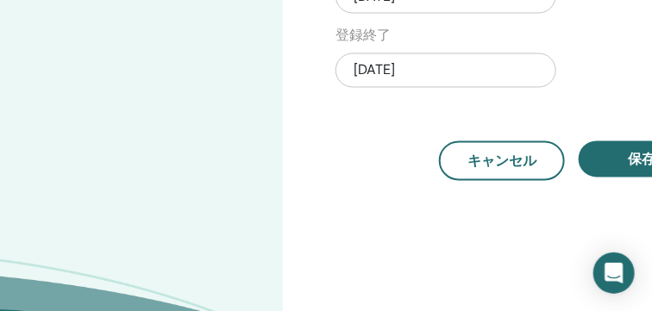
scroll to position [809, 62]
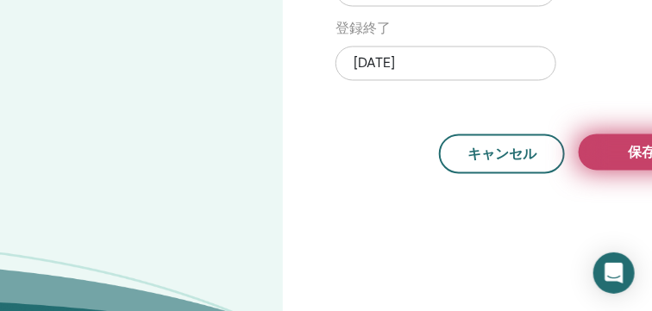
type input "*"
click at [612, 144] on button "保存" at bounding box center [642, 153] width 126 height 36
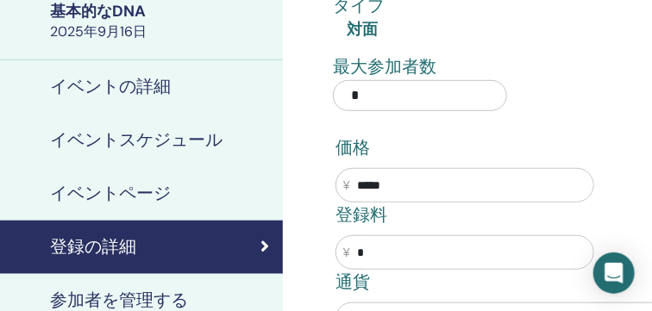
scroll to position [238, 62]
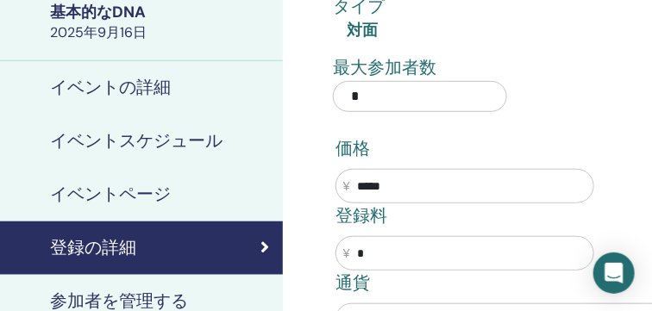
click at [410, 97] on input "*" at bounding box center [420, 96] width 174 height 31
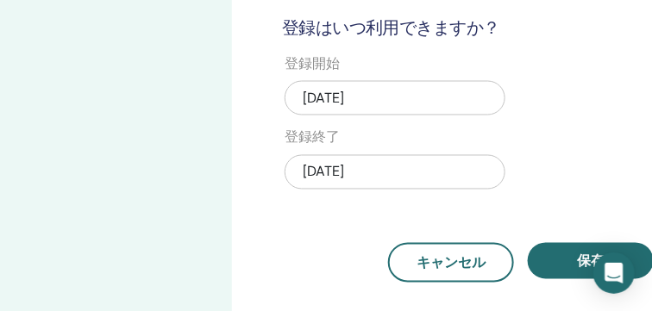
scroll to position [701, 115]
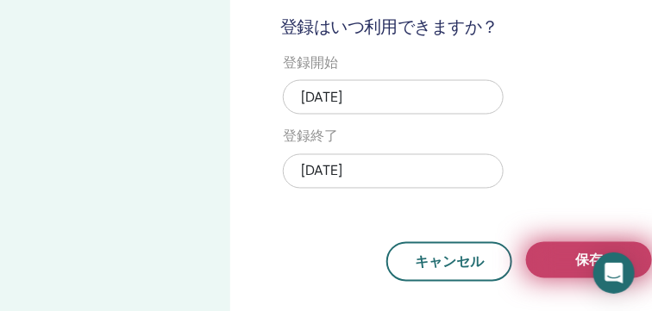
type input "*"
click at [562, 255] on button "保存" at bounding box center [589, 260] width 126 height 36
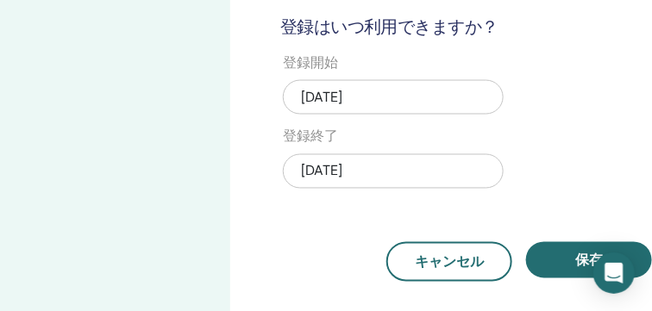
click at [562, 255] on button "保存" at bounding box center [589, 260] width 126 height 36
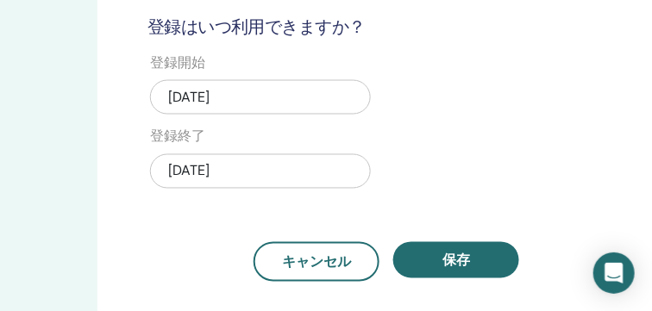
scroll to position [701, 249]
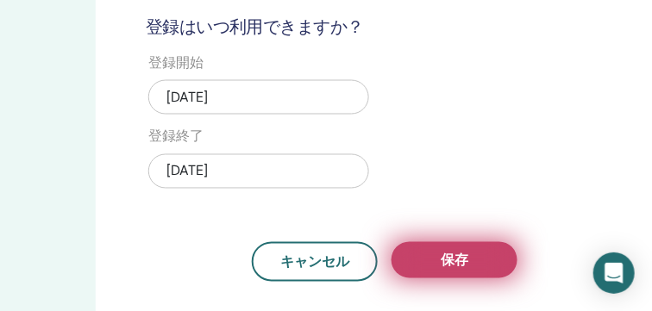
click at [459, 260] on span "保存" at bounding box center [455, 261] width 28 height 18
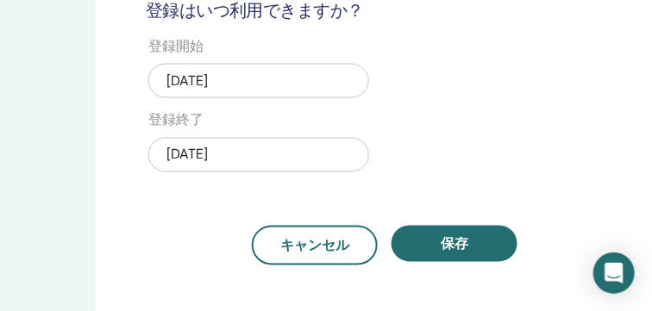
scroll to position [719, 249]
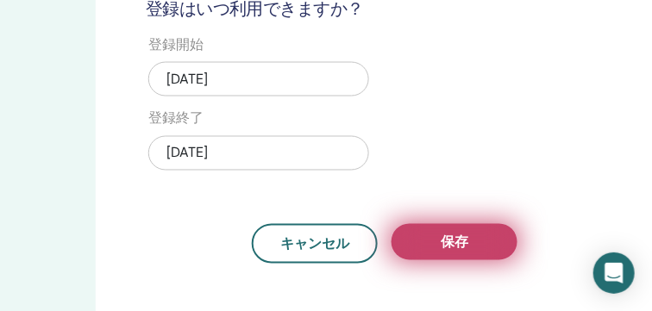
click at [455, 234] on span "保存" at bounding box center [455, 243] width 28 height 18
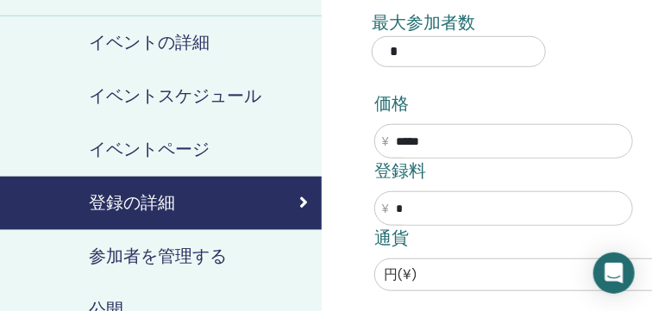
scroll to position [283, 0]
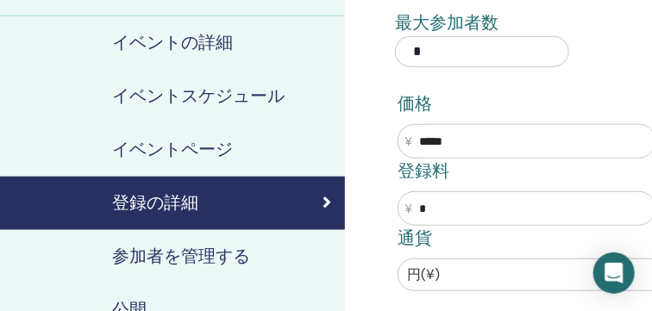
click at [168, 253] on h4 "参加者を管理する" at bounding box center [181, 257] width 138 height 26
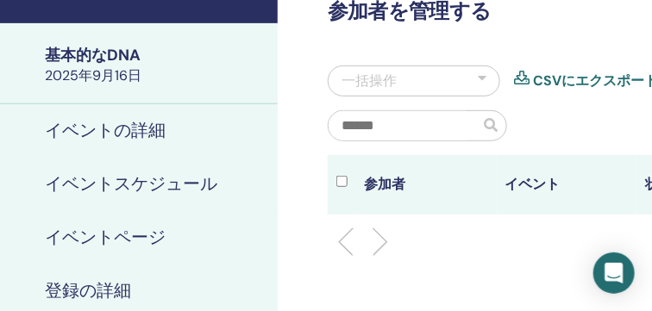
scroll to position [198, 67]
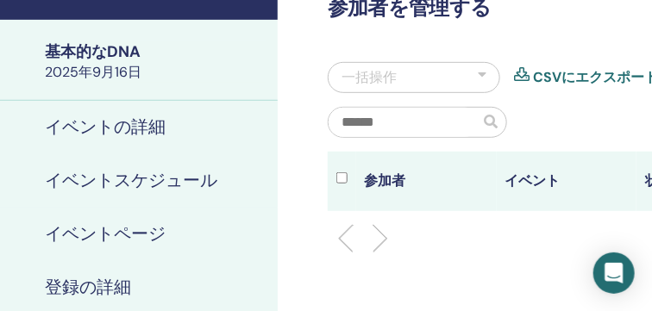
click at [122, 285] on h4 "登録の詳細" at bounding box center [88, 288] width 86 height 26
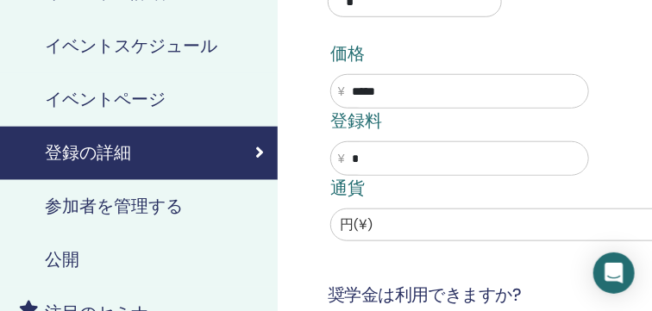
scroll to position [333, 67]
click at [72, 263] on h4 "公開" at bounding box center [62, 260] width 34 height 26
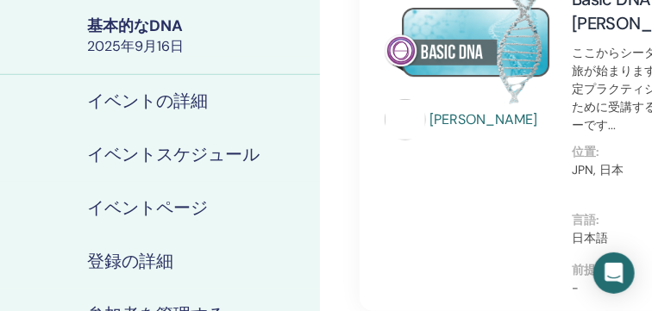
scroll to position [203, 25]
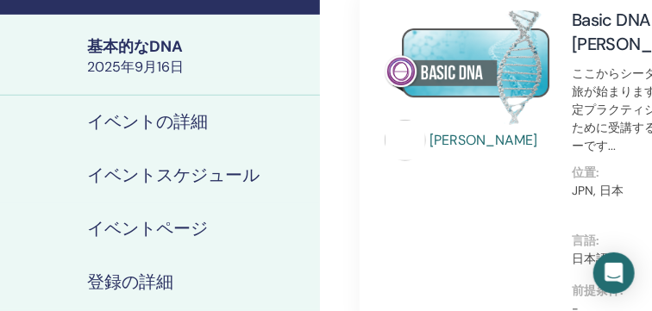
click at [164, 113] on h4 "イベントの詳細" at bounding box center [147, 122] width 121 height 26
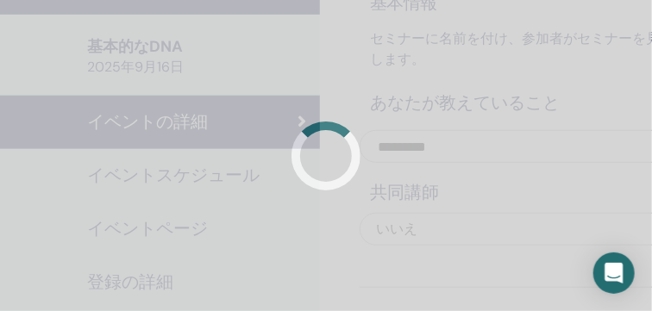
click at [197, 116] on div at bounding box center [326, 155] width 652 height 311
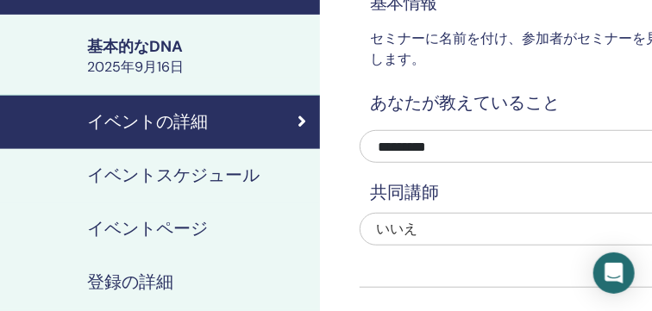
click at [178, 73] on div "2025年9月16日" at bounding box center [198, 67] width 222 height 19
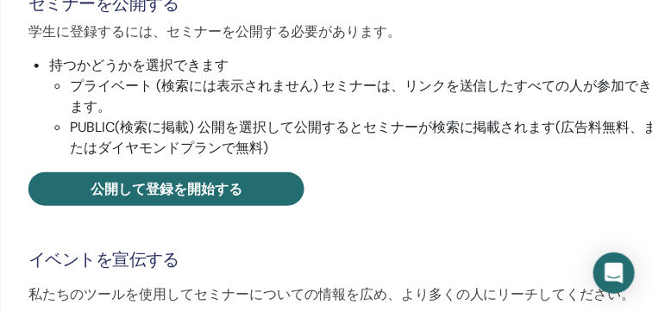
scroll to position [383, 343]
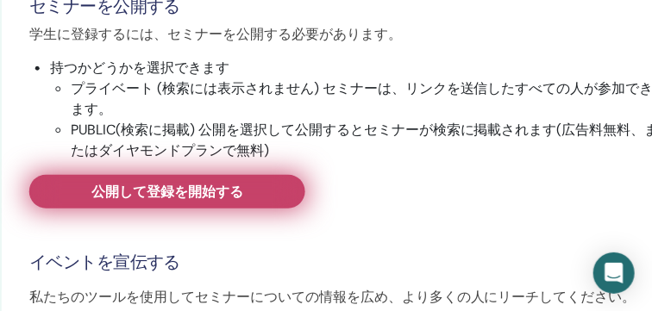
click at [195, 190] on span "公開して登録を開始する" at bounding box center [167, 192] width 152 height 18
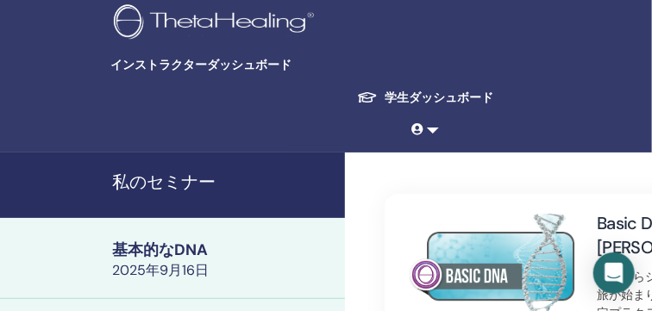
click at [190, 60] on span "インストラクターダッシュボード" at bounding box center [239, 65] width 259 height 18
click at [230, 66] on span "インストラクターダッシュボード" at bounding box center [239, 65] width 259 height 18
click at [173, 186] on h4 "私のセミナー" at bounding box center [223, 183] width 222 height 26
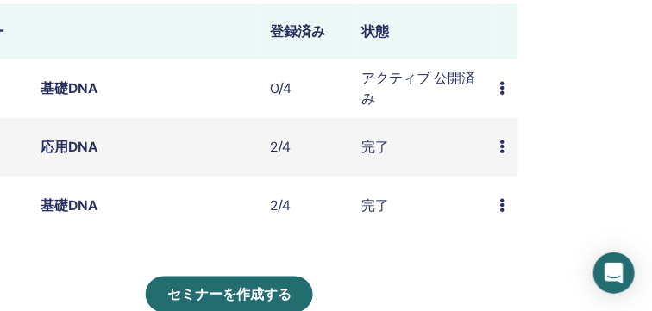
scroll to position [527, 379]
click at [503, 84] on icon at bounding box center [501, 88] width 5 height 14
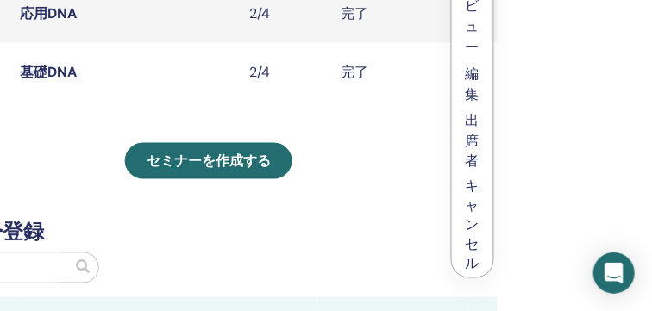
scroll to position [605, 399]
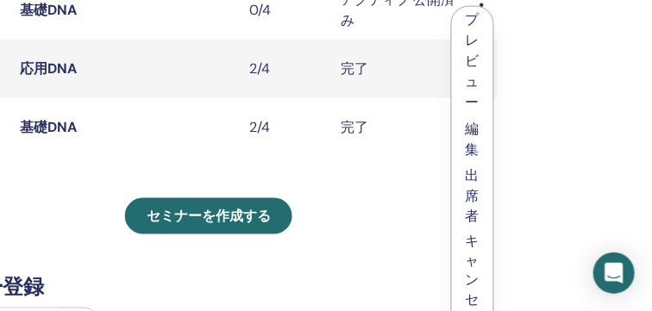
click at [472, 66] on link "プレビュー" at bounding box center [473, 60] width 14 height 101
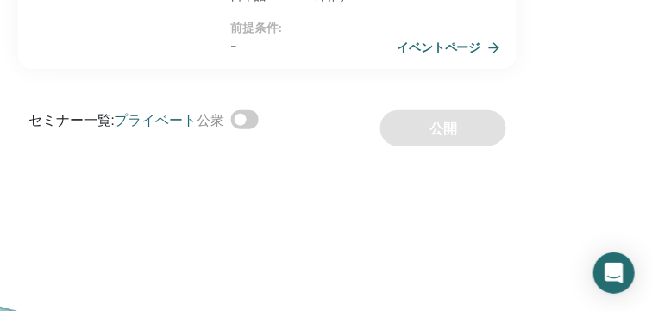
scroll to position [419, 366]
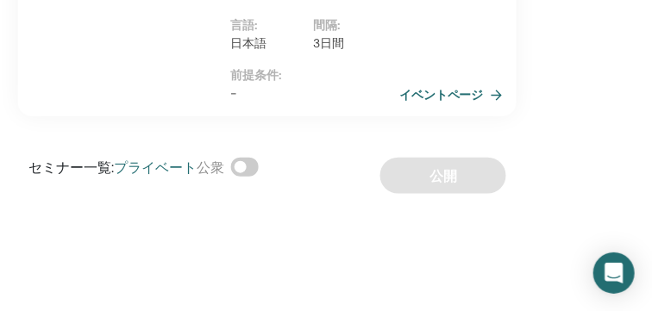
click at [445, 92] on link "イベントページ" at bounding box center [454, 95] width 110 height 26
